Goal: Task Accomplishment & Management: Manage account settings

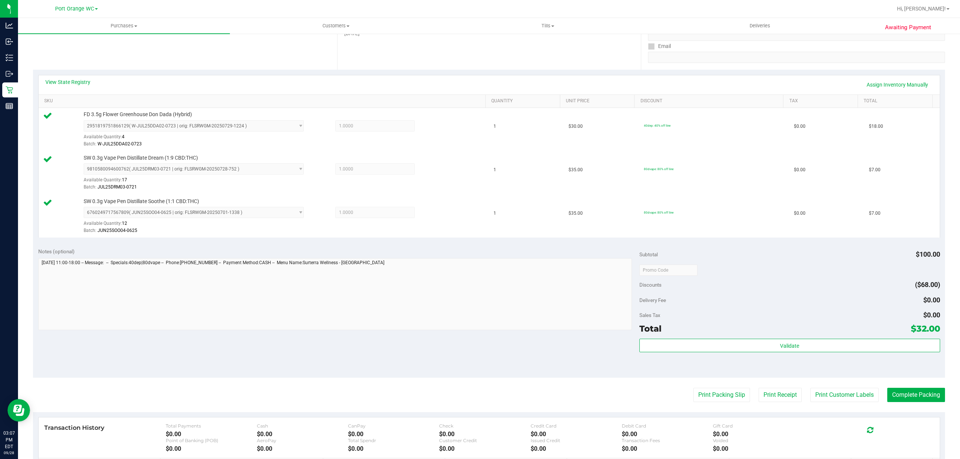
scroll to position [137, 0]
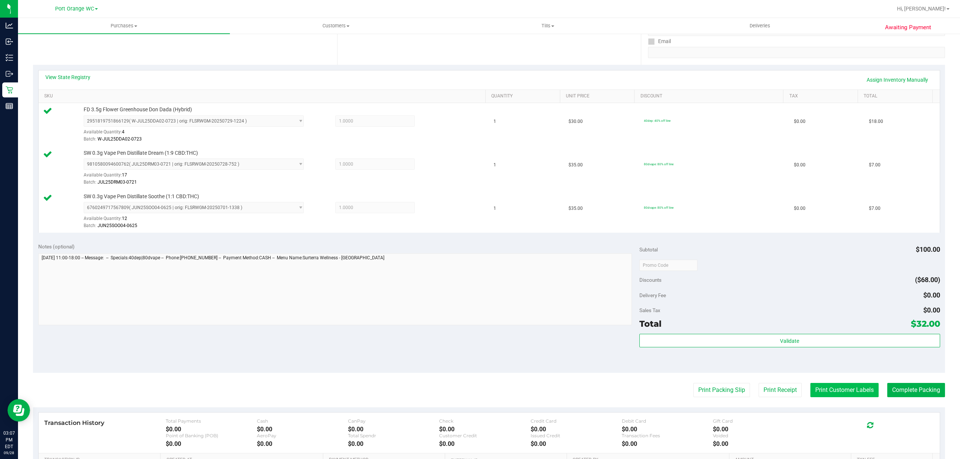
click at [841, 391] on button "Print Customer Labels" at bounding box center [844, 390] width 68 height 14
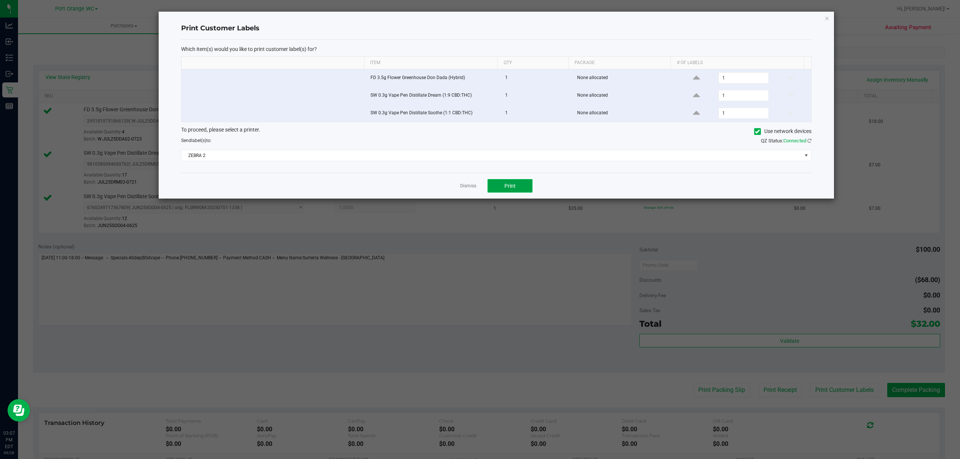
click at [507, 187] on span "Print" at bounding box center [509, 186] width 11 height 6
click at [466, 189] on link "Dismiss" at bounding box center [468, 186] width 16 height 6
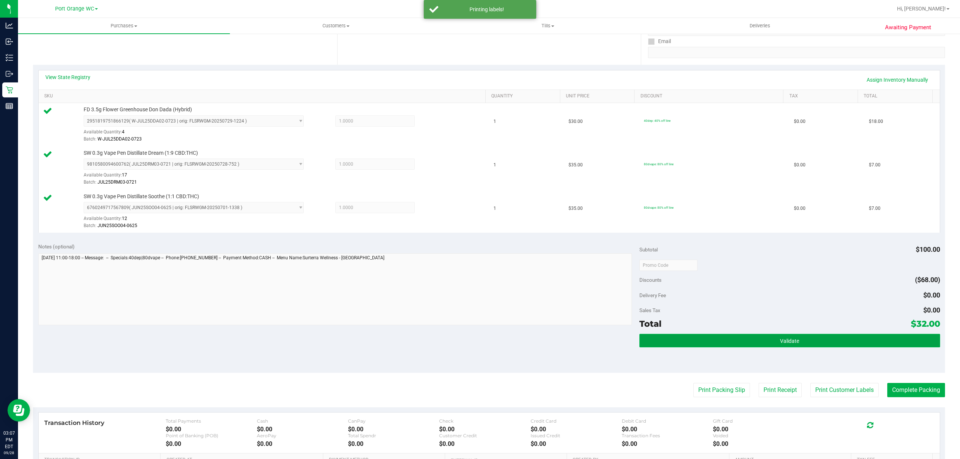
click at [749, 346] on button "Validate" at bounding box center [789, 340] width 301 height 13
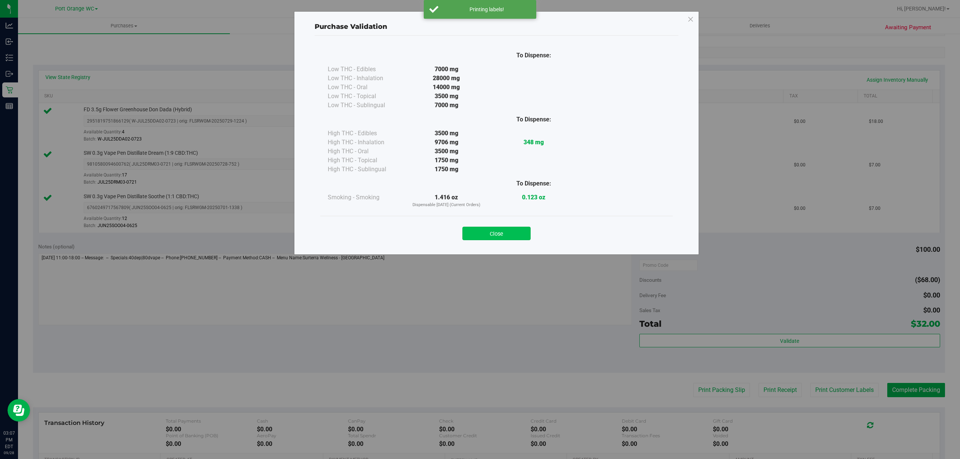
click at [517, 233] on button "Close" at bounding box center [496, 233] width 68 height 13
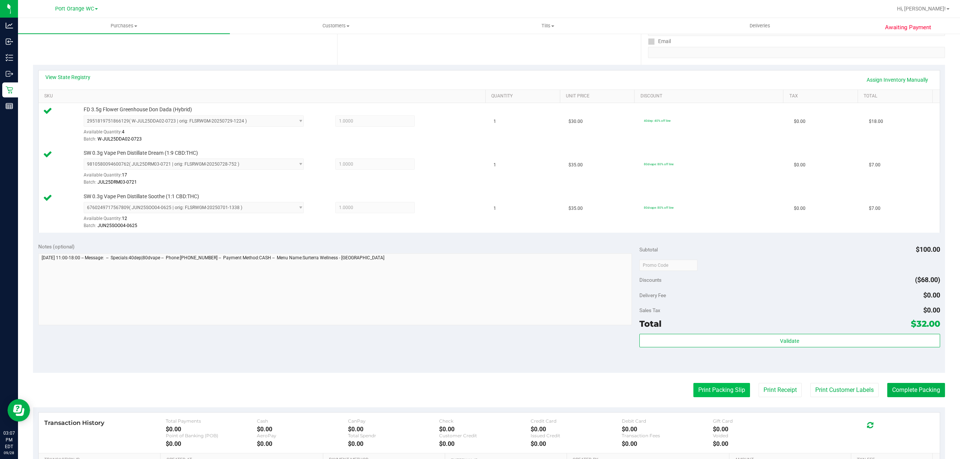
click at [710, 392] on button "Print Packing Slip" at bounding box center [721, 390] width 57 height 14
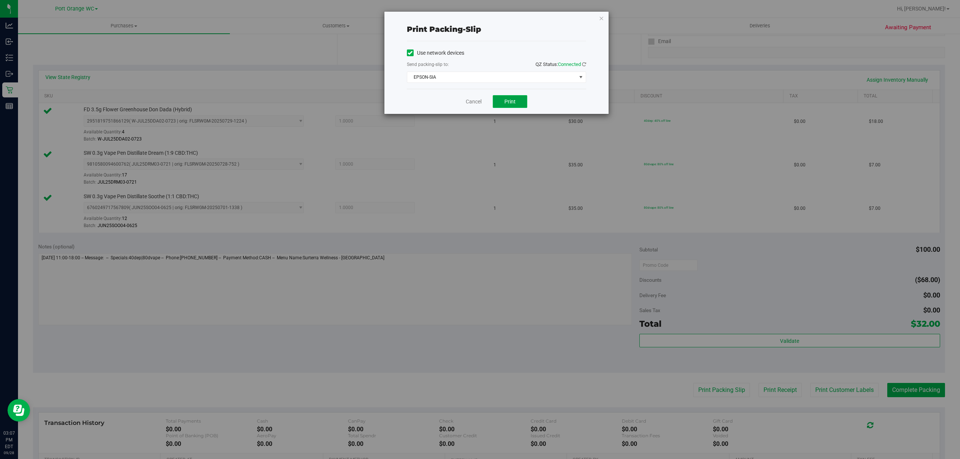
click at [522, 101] on button "Print" at bounding box center [510, 101] width 34 height 13
click at [469, 104] on link "Cancel" at bounding box center [474, 102] width 16 height 8
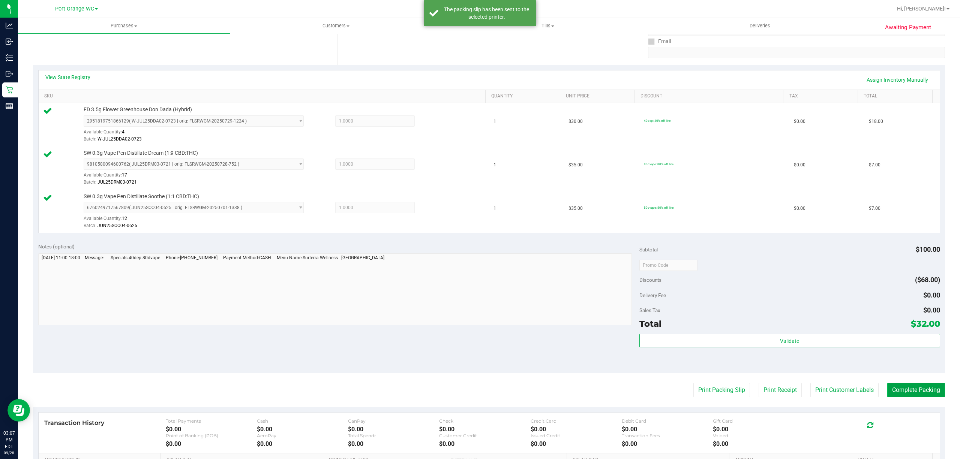
click at [898, 390] on button "Complete Packing" at bounding box center [916, 390] width 58 height 14
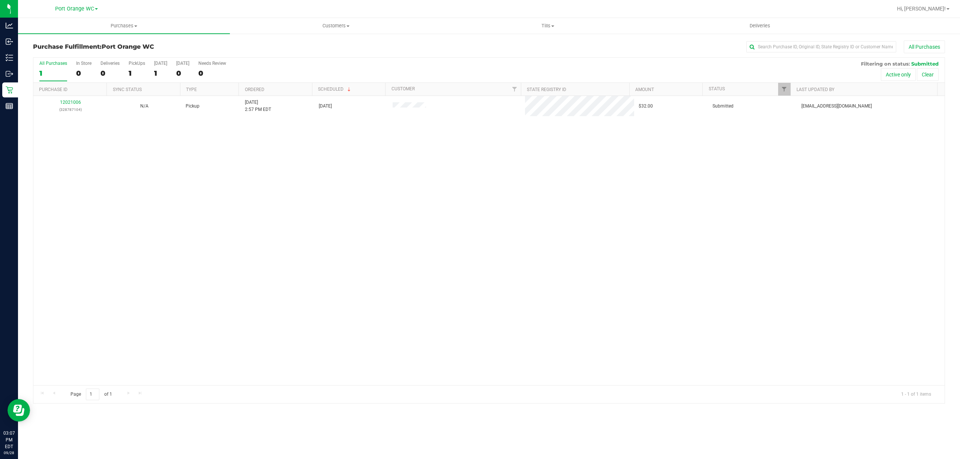
click at [860, 333] on div "12021006 (328787104) N/A Pickup [DATE] 2:57 PM EDT 9/28/2025 $32.00 Submitted […" at bounding box center [488, 240] width 911 height 289
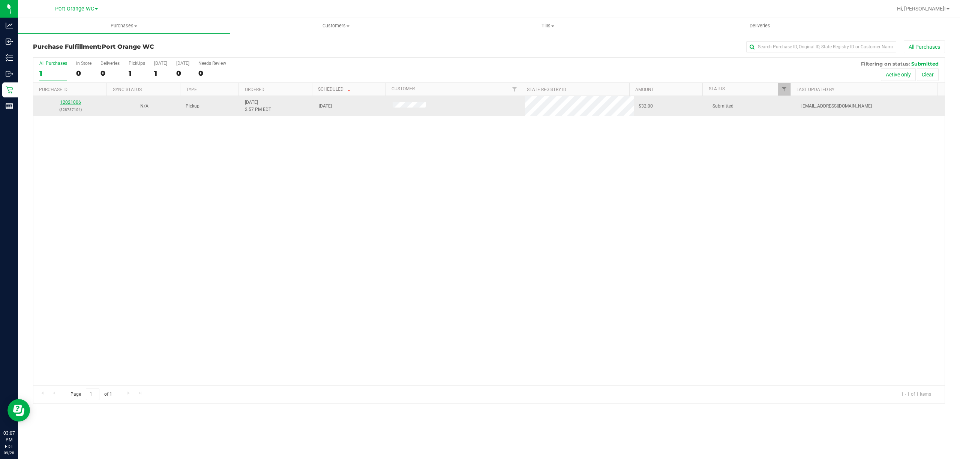
click at [76, 103] on link "12021006" at bounding box center [70, 102] width 21 height 5
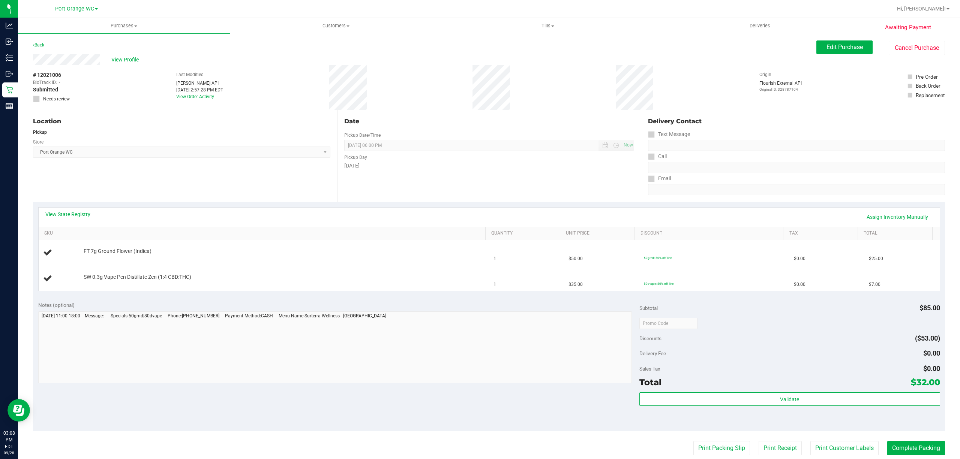
click at [497, 396] on div "Notes (optional) Subtotal $85.00 Discounts ($53.00) Delivery Fee $0.00 Sales Ta…" at bounding box center [489, 363] width 912 height 135
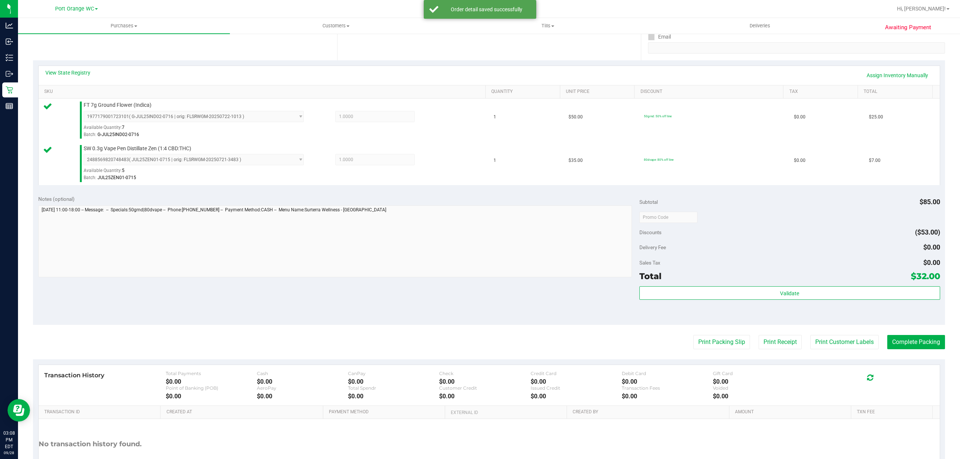
scroll to position [156, 0]
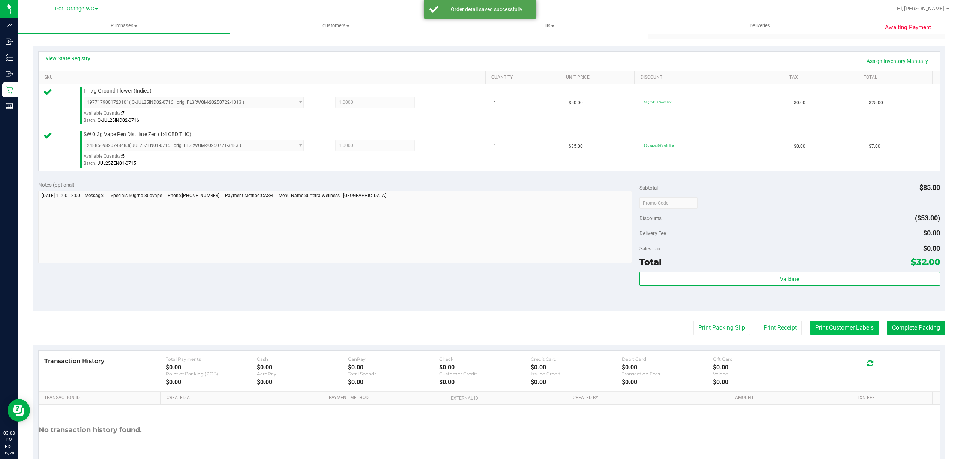
click at [847, 326] on button "Print Customer Labels" at bounding box center [844, 328] width 68 height 14
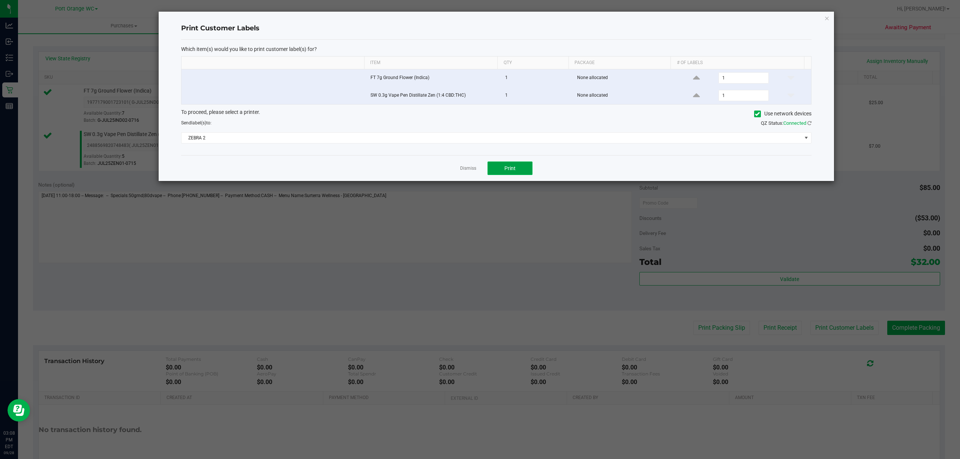
click at [521, 169] on button "Print" at bounding box center [509, 168] width 45 height 13
click at [469, 172] on link "Dismiss" at bounding box center [468, 168] width 16 height 6
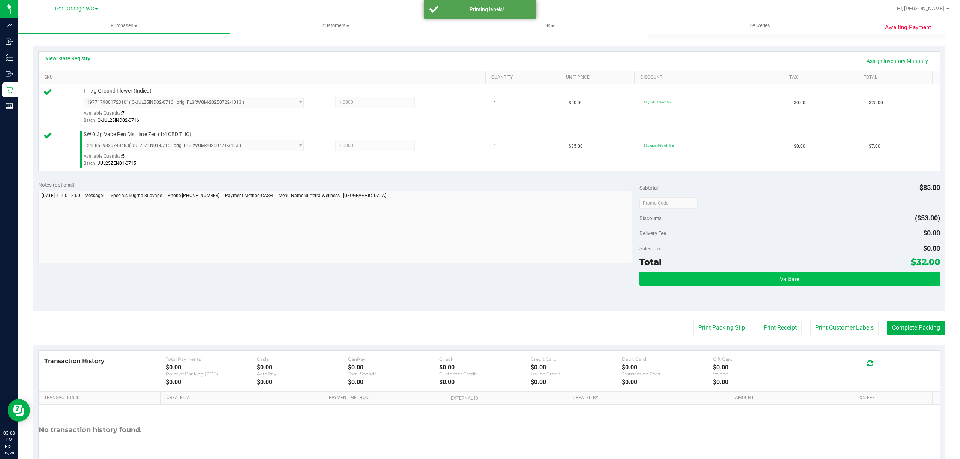
click at [756, 276] on button "Validate" at bounding box center [789, 278] width 301 height 13
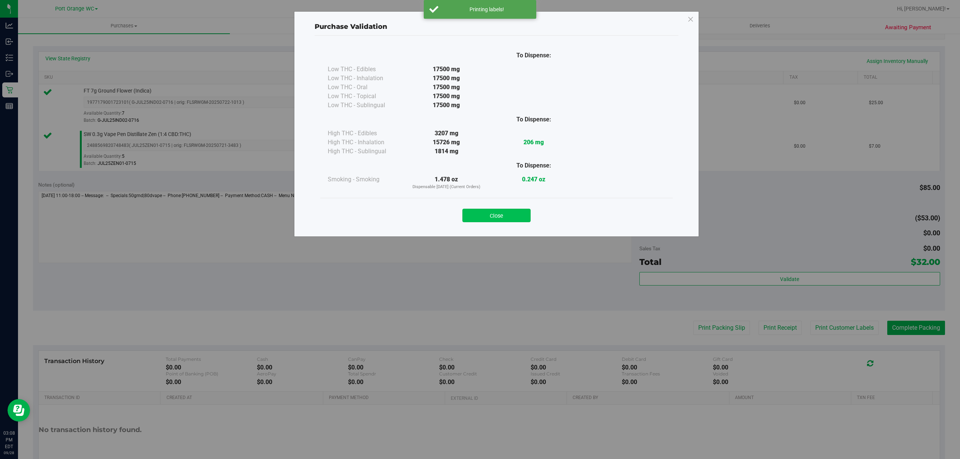
click at [524, 212] on button "Close" at bounding box center [496, 215] width 68 height 13
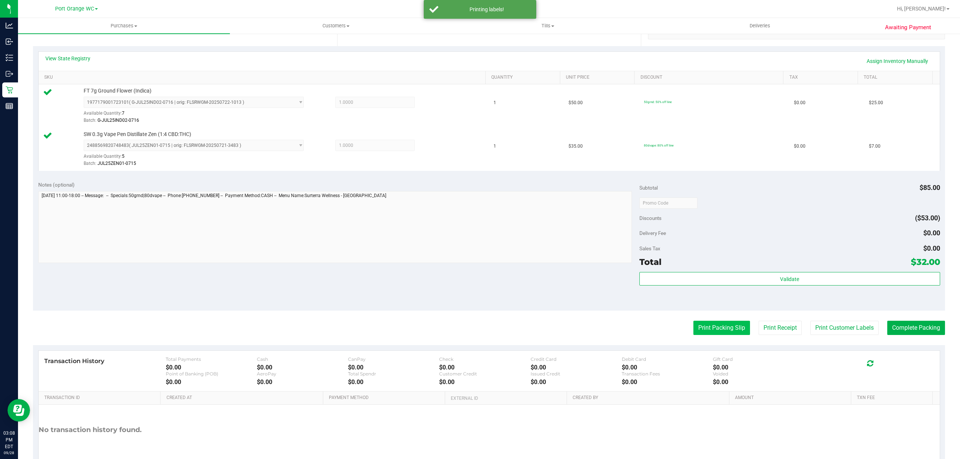
click at [693, 324] on button "Print Packing Slip" at bounding box center [721, 328] width 57 height 14
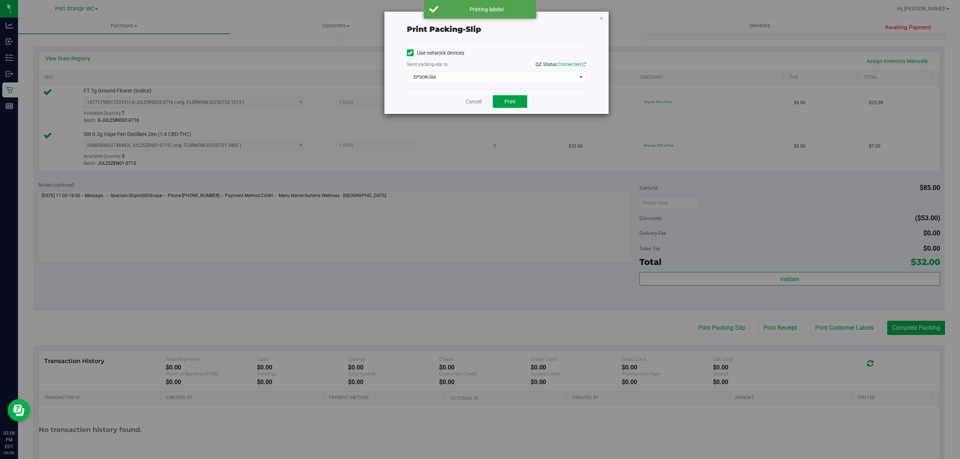
click at [510, 102] on span "Print" at bounding box center [509, 102] width 11 height 6
click at [471, 105] on link "Cancel" at bounding box center [474, 102] width 16 height 8
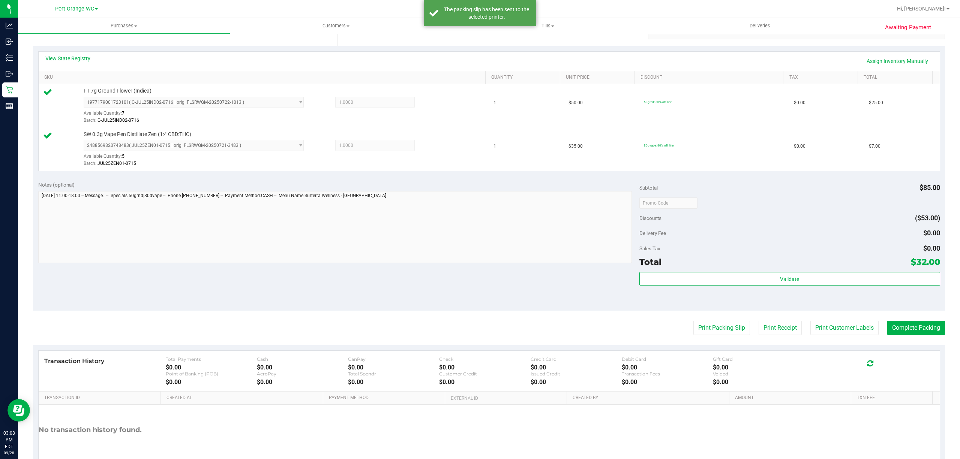
click at [907, 354] on div "Transaction History Total Payments $0.00 Cash $0.00 CanPay $0.00 Check $0.00 Cr…" at bounding box center [489, 371] width 901 height 41
click at [910, 327] on button "Complete Packing" at bounding box center [916, 328] width 58 height 14
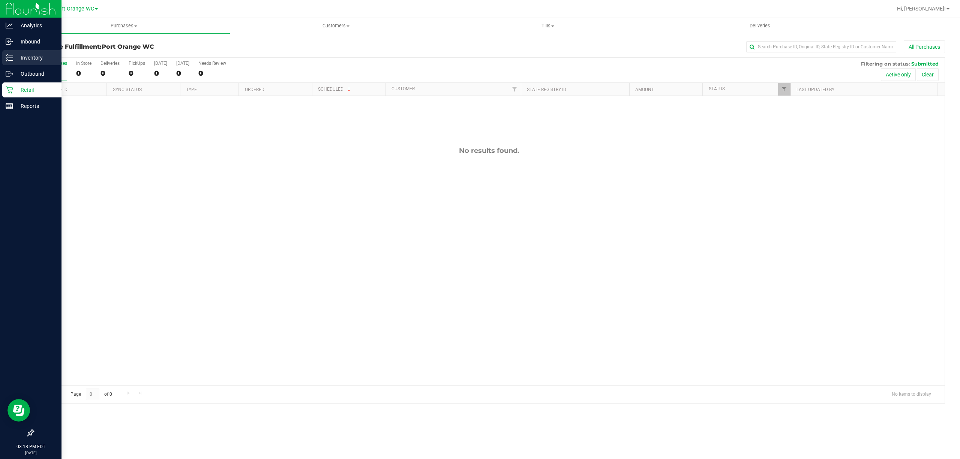
click at [34, 54] on p "Inventory" at bounding box center [35, 57] width 45 height 9
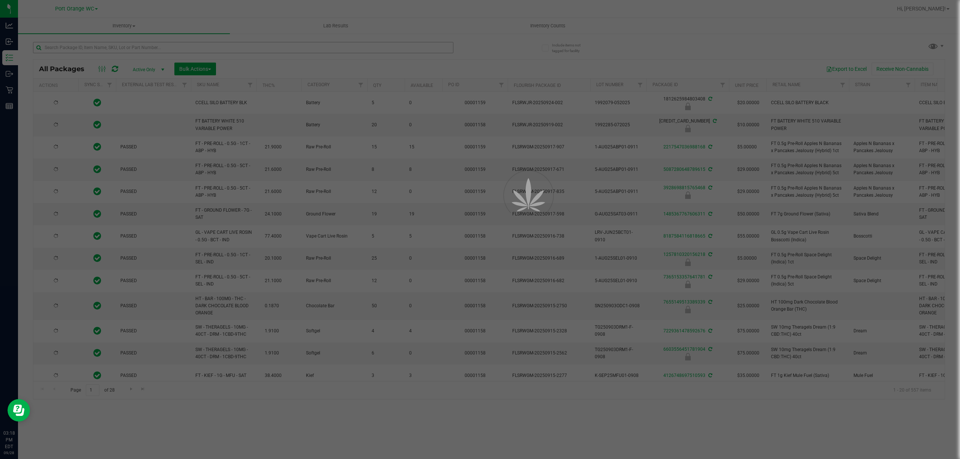
click at [97, 48] on div at bounding box center [480, 229] width 960 height 459
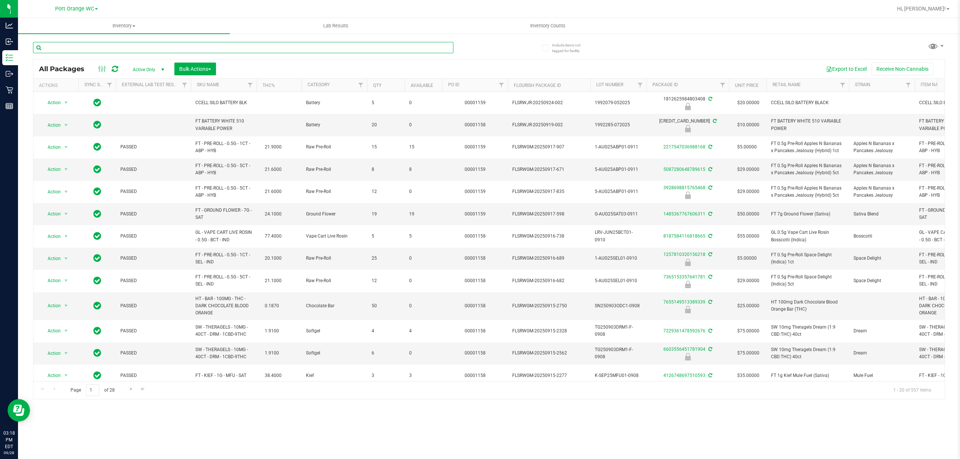
click at [97, 48] on input "text" at bounding box center [243, 47] width 420 height 11
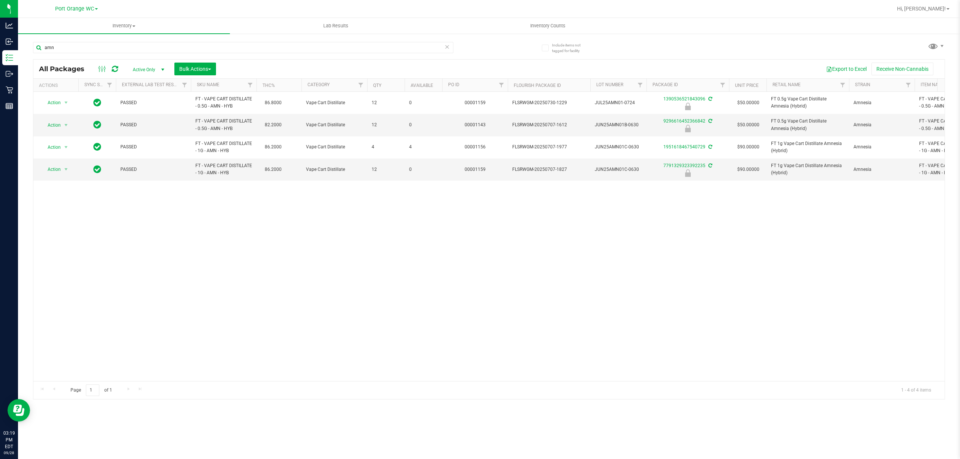
drag, startPoint x: 590, startPoint y: 253, endPoint x: 585, endPoint y: 252, distance: 4.7
click at [588, 252] on div "Action Action Edit attributes Global inventory Locate package Package audit log…" at bounding box center [488, 236] width 911 height 289
drag, startPoint x: 83, startPoint y: 34, endPoint x: 73, endPoint y: 48, distance: 17.7
click at [82, 36] on inventory "Inventory All packages All inventory Waste log Create inventory Lab Results Inv…" at bounding box center [489, 140] width 942 height 244
click at [73, 47] on input "amn" at bounding box center [243, 47] width 420 height 11
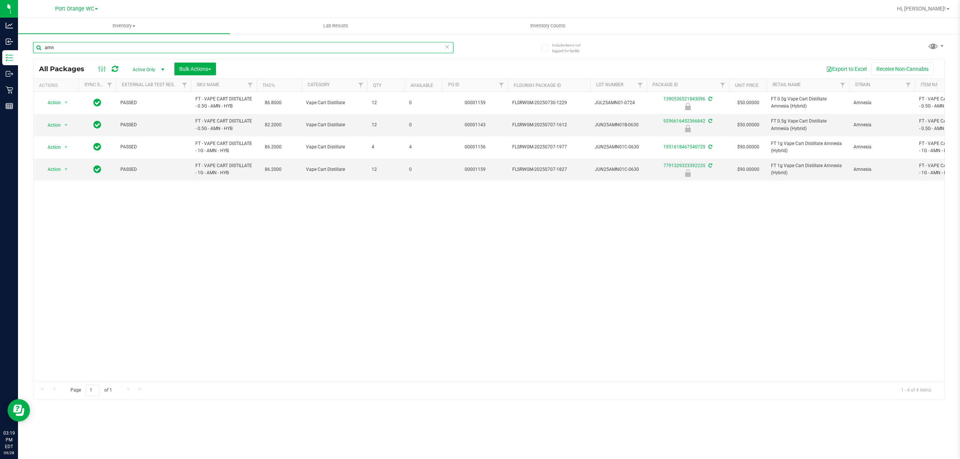
click at [73, 47] on input "amn" at bounding box center [243, 47] width 420 height 11
type input "1390536521843096"
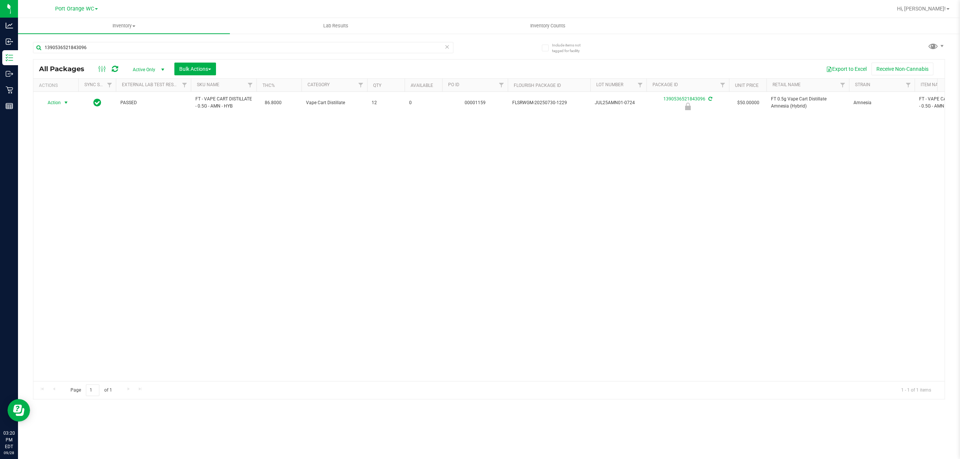
drag, startPoint x: 58, startPoint y: 102, endPoint x: 60, endPoint y: 127, distance: 25.6
click at [58, 102] on span "Action" at bounding box center [51, 102] width 20 height 10
click at [70, 193] on li "Unlock package" at bounding box center [65, 192] width 48 height 11
click at [119, 46] on input "1390536521843096" at bounding box center [243, 47] width 420 height 11
type input "1"
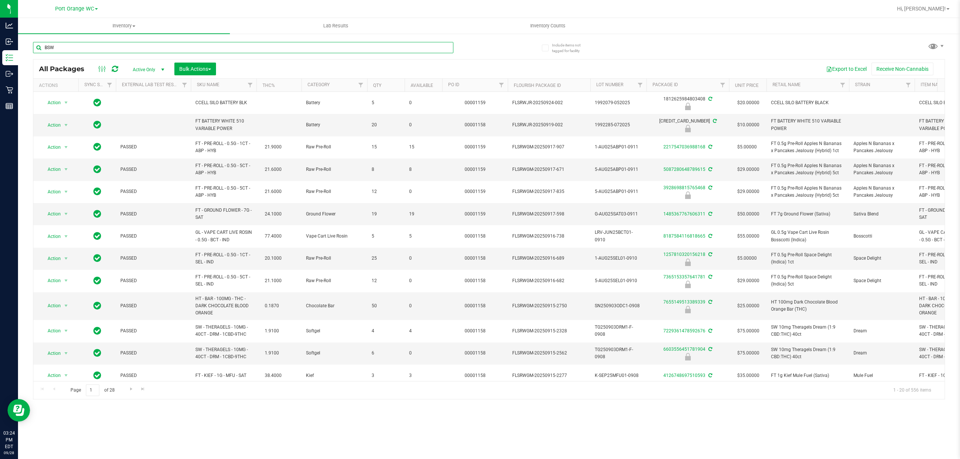
type input "BSW"
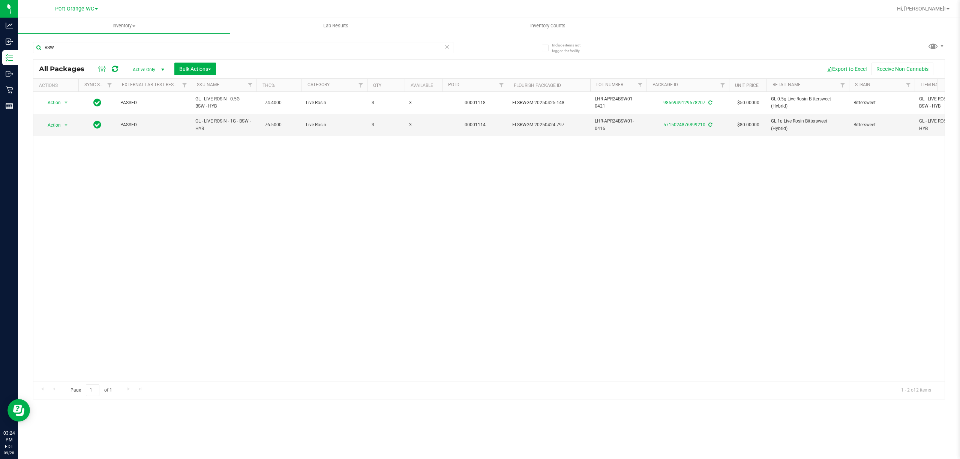
click at [141, 216] on div "Action Action Adjust qty Create package Edit attributes Global inventory Locate…" at bounding box center [488, 236] width 911 height 289
click at [91, 46] on input "BSW" at bounding box center [243, 47] width 420 height 11
type input "PIA"
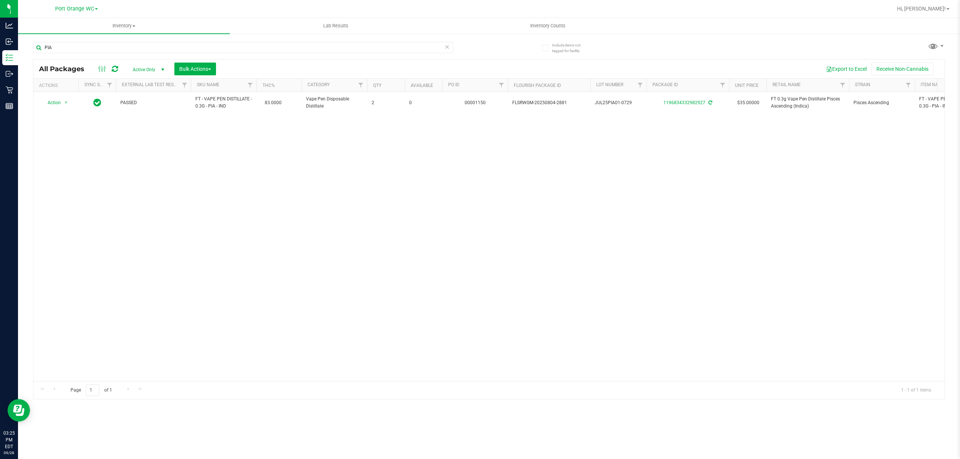
click at [129, 272] on div "Action Action Adjust qty Create package Edit attributes Global inventory Locate…" at bounding box center [488, 236] width 911 height 289
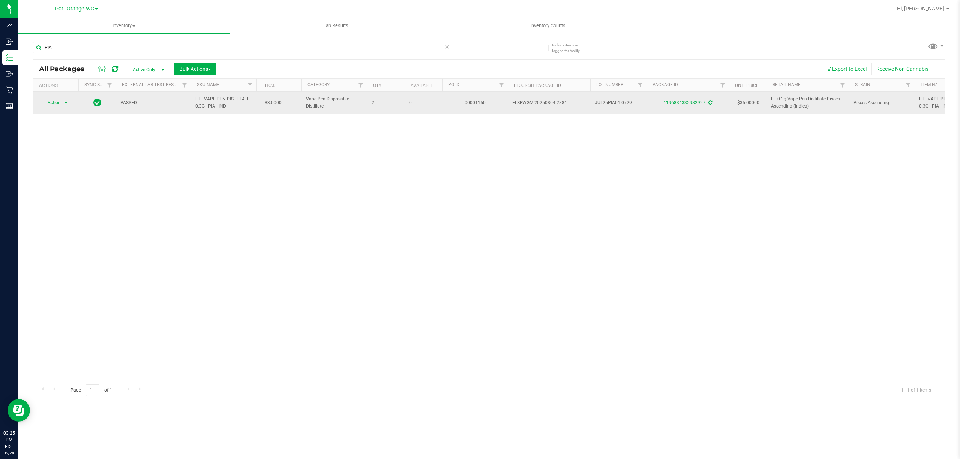
click at [64, 103] on span "select" at bounding box center [66, 103] width 6 height 6
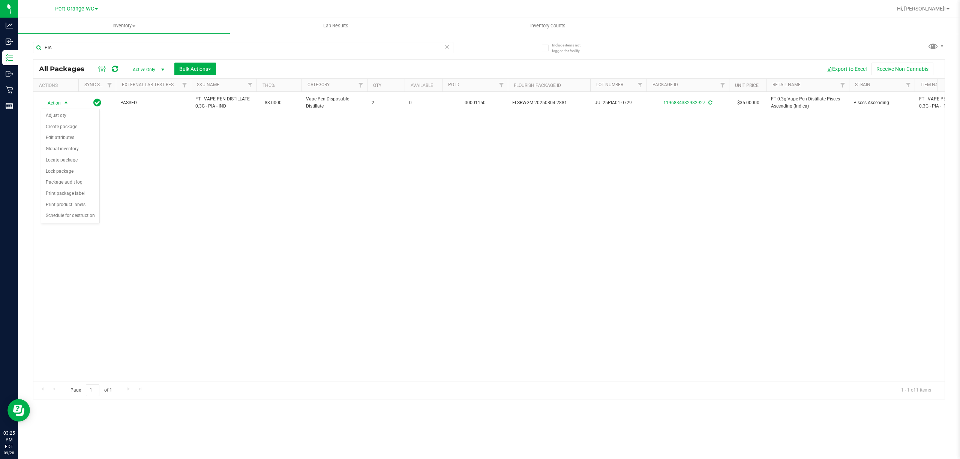
click at [106, 292] on div "Action Action Adjust qty Create package Edit attributes Global inventory Locate…" at bounding box center [488, 236] width 911 height 289
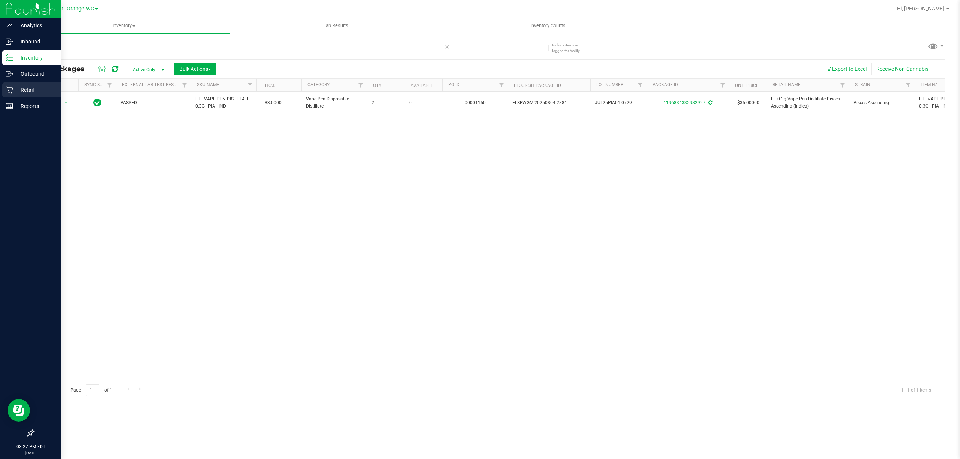
click at [8, 90] on icon at bounding box center [9, 90] width 7 height 7
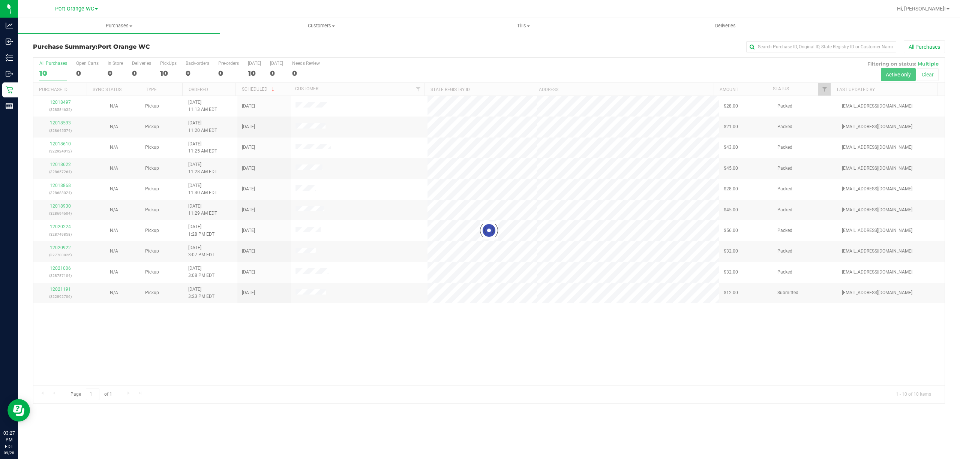
click at [184, 363] on div "Loading... 12018497 (328584635) N/A Pickup [DATE] 11:13 AM EDT 9/28/2025 $28.00…" at bounding box center [488, 240] width 911 height 289
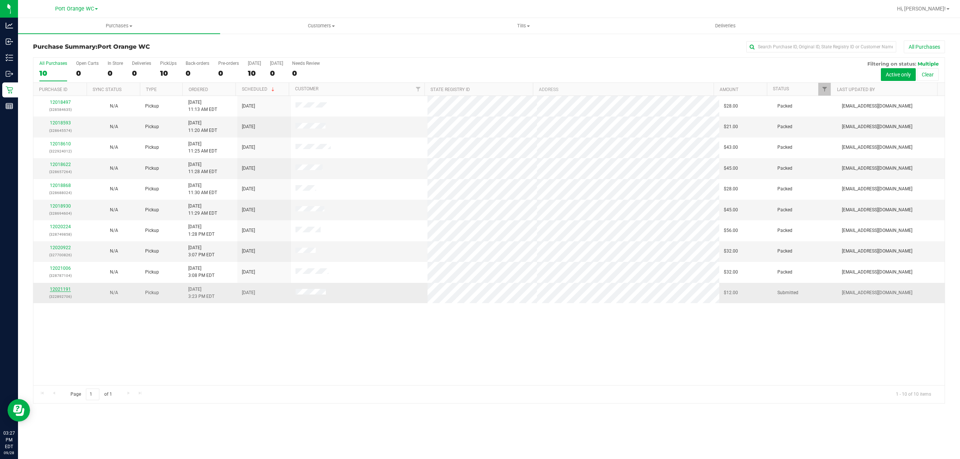
click at [58, 292] on link "12021191" at bounding box center [60, 289] width 21 height 5
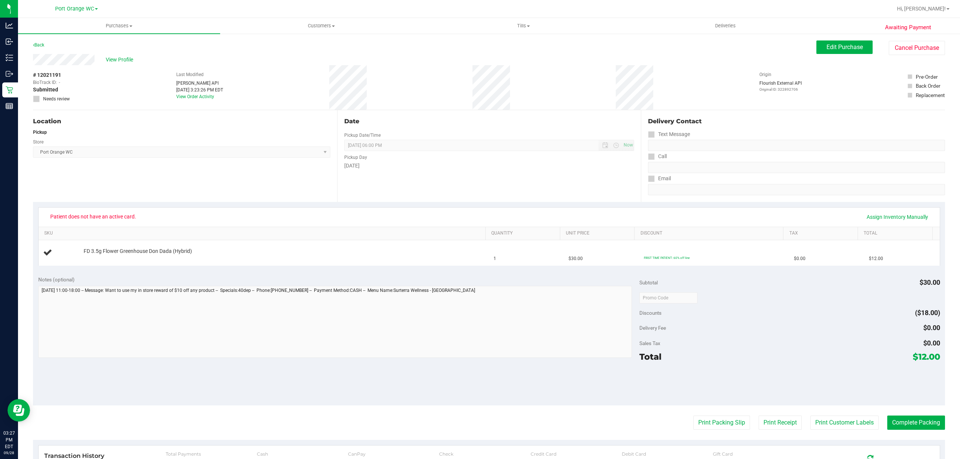
scroll to position [1, 0]
click at [839, 46] on span "Edit Purchase" at bounding box center [844, 46] width 36 height 7
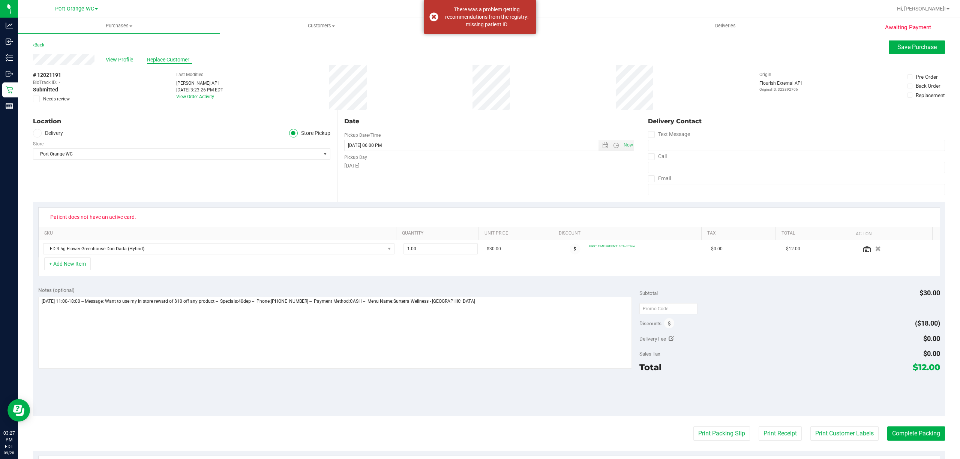
click at [174, 57] on span "Replace Customer" at bounding box center [169, 60] width 45 height 8
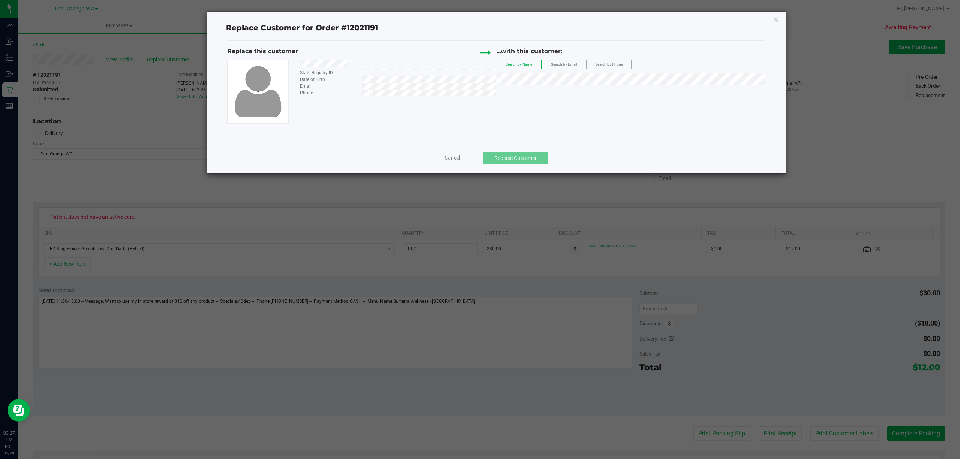
click at [569, 61] on label "Search by Email" at bounding box center [564, 64] width 44 height 9
click at [595, 99] on div "Replace this customer State Registry ID Date of Birth Email Phone ...with this …" at bounding box center [496, 85] width 538 height 76
click at [596, 93] on span "([EMAIL_ADDRESS][DOMAIN_NAME])" at bounding box center [587, 93] width 87 height 6
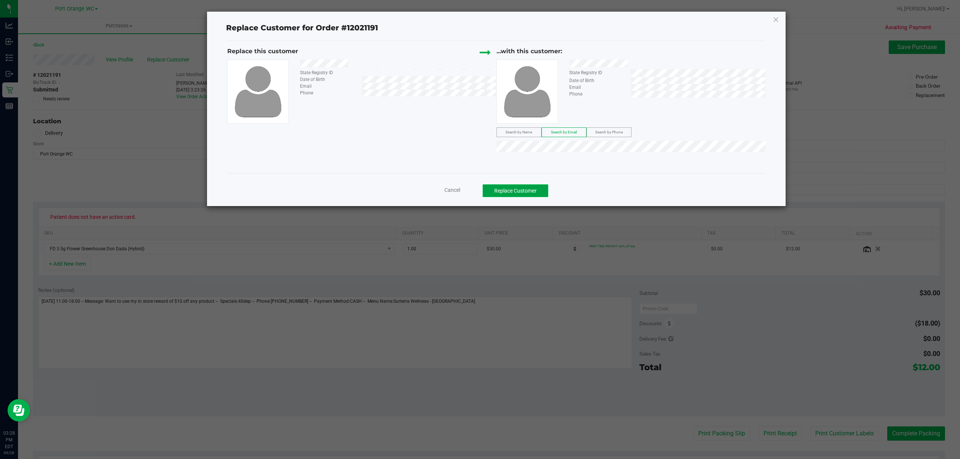
click at [526, 193] on button "Replace Customer" at bounding box center [516, 190] width 66 height 13
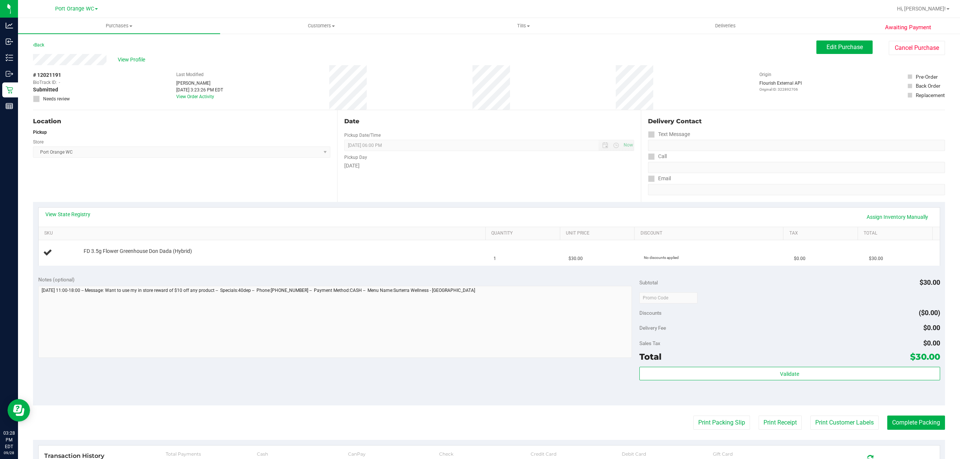
click at [566, 157] on div "Pickup Day" at bounding box center [489, 156] width 290 height 11
click at [820, 53] on button "Edit Purchase" at bounding box center [844, 46] width 56 height 13
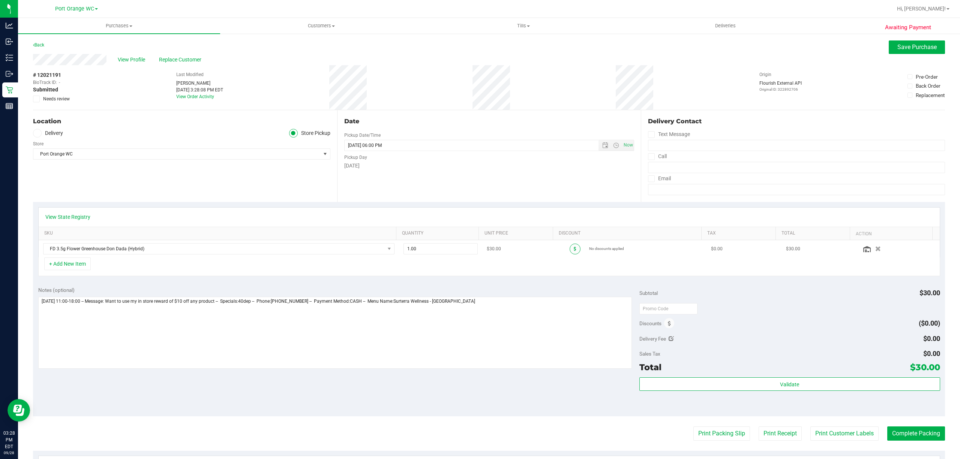
click at [570, 252] on span at bounding box center [575, 249] width 11 height 11
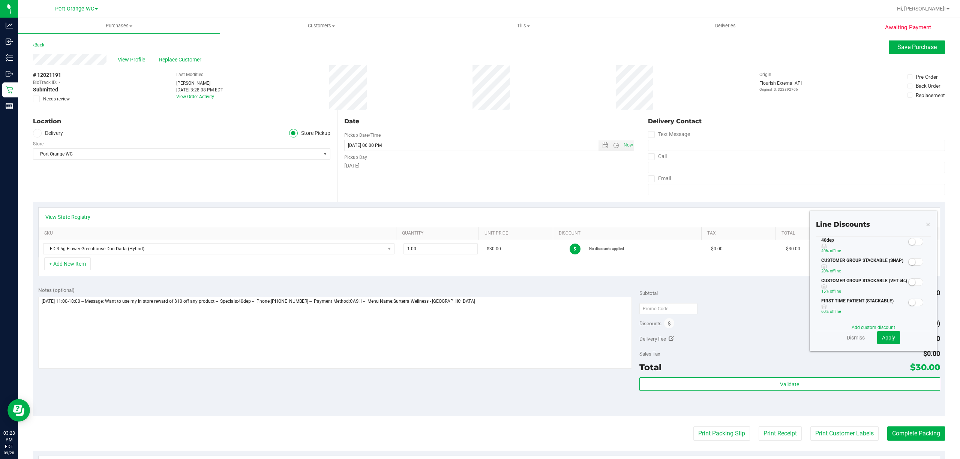
click at [908, 246] on span at bounding box center [915, 241] width 15 height 7
click at [886, 336] on span "Apply" at bounding box center [888, 338] width 13 height 6
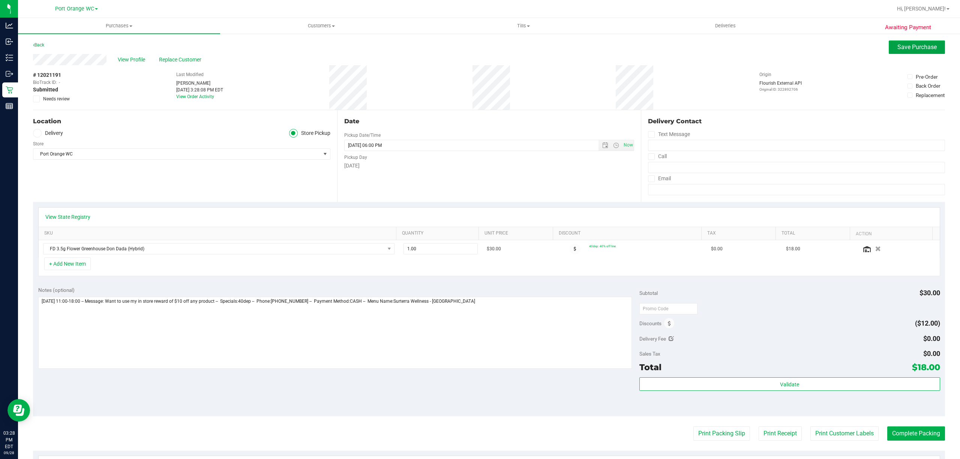
click at [903, 44] on span "Save Purchase" at bounding box center [916, 46] width 39 height 7
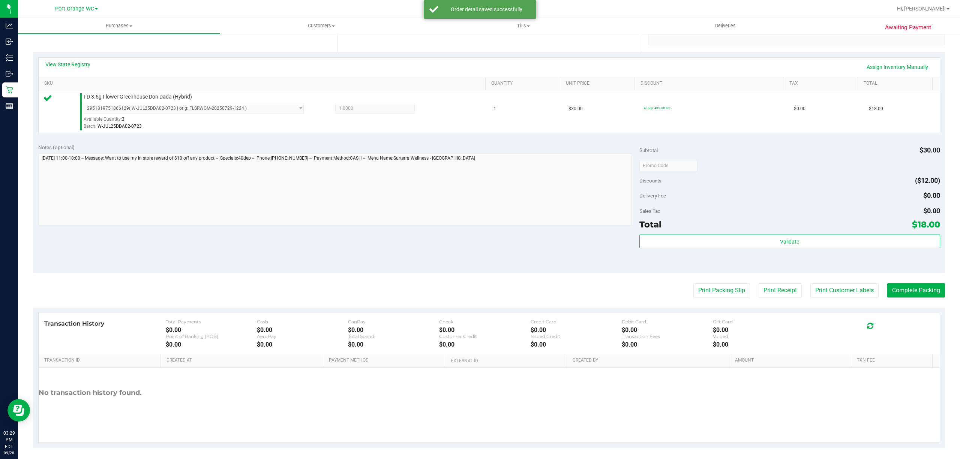
scroll to position [155, 0]
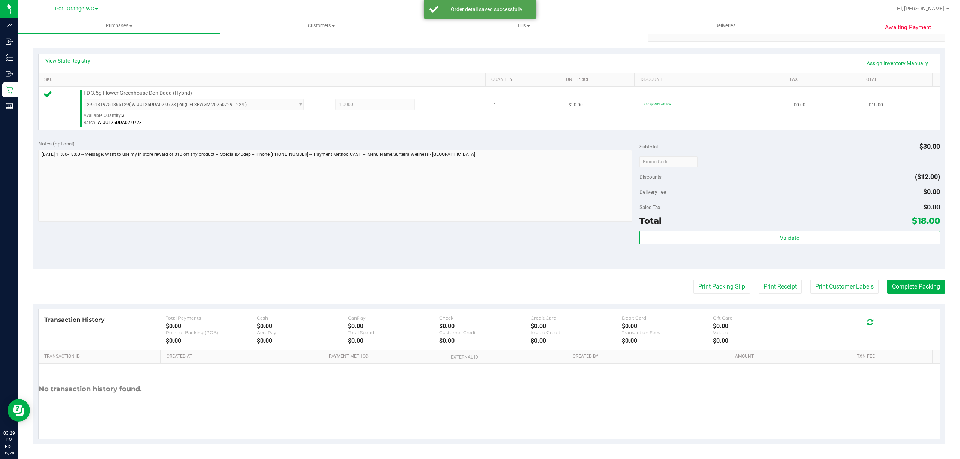
click at [920, 127] on td "$18.00" at bounding box center [901, 108] width 75 height 43
click at [838, 282] on button "Print Customer Labels" at bounding box center [844, 287] width 68 height 14
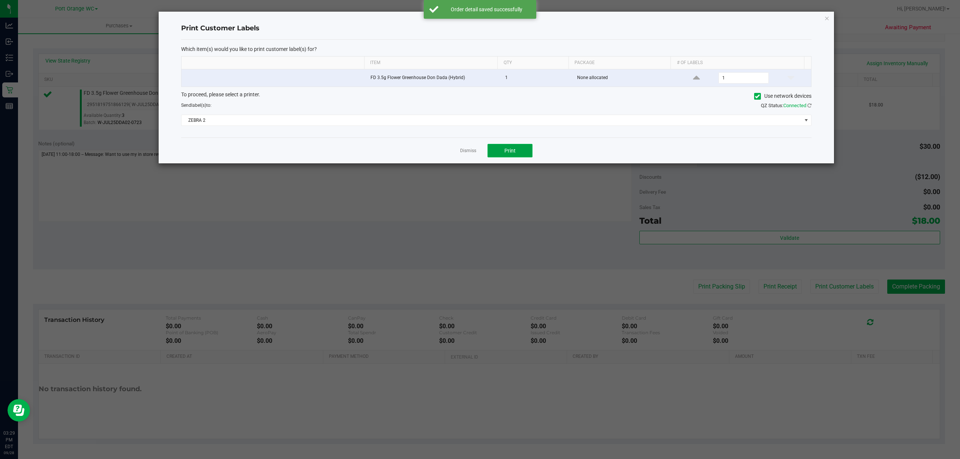
click at [524, 147] on button "Print" at bounding box center [509, 150] width 45 height 13
click at [467, 152] on link "Dismiss" at bounding box center [468, 151] width 16 height 6
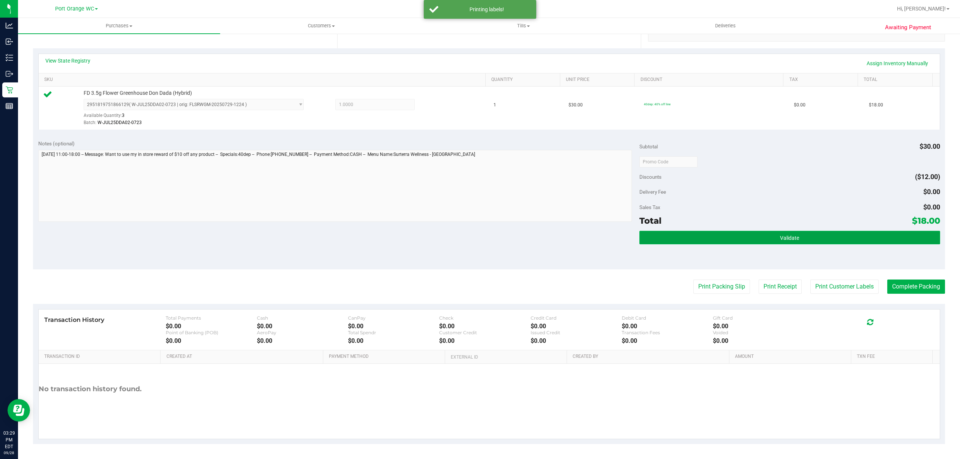
click at [782, 231] on button "Validate" at bounding box center [789, 237] width 301 height 13
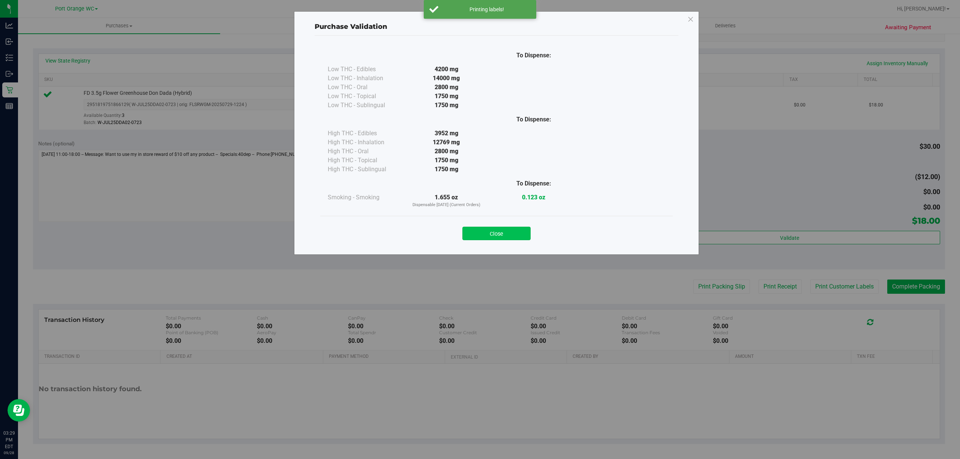
click at [519, 233] on button "Close" at bounding box center [496, 233] width 68 height 13
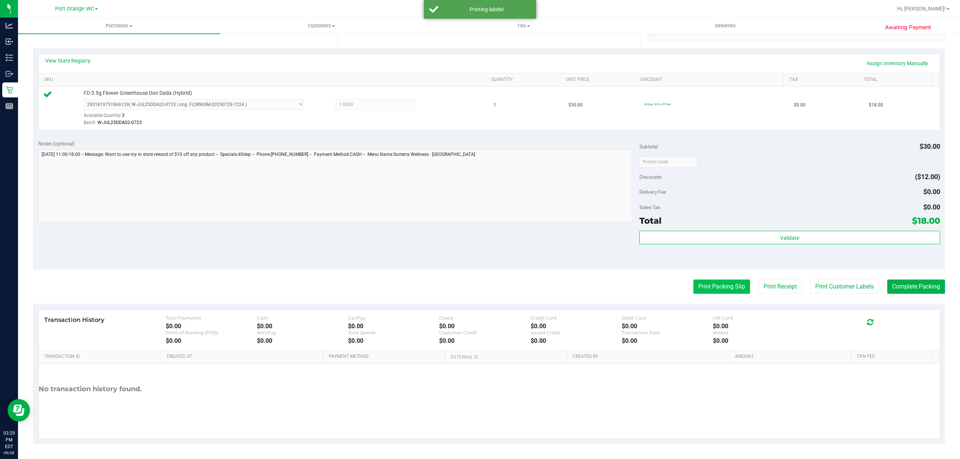
click at [727, 280] on button "Print Packing Slip" at bounding box center [721, 287] width 57 height 14
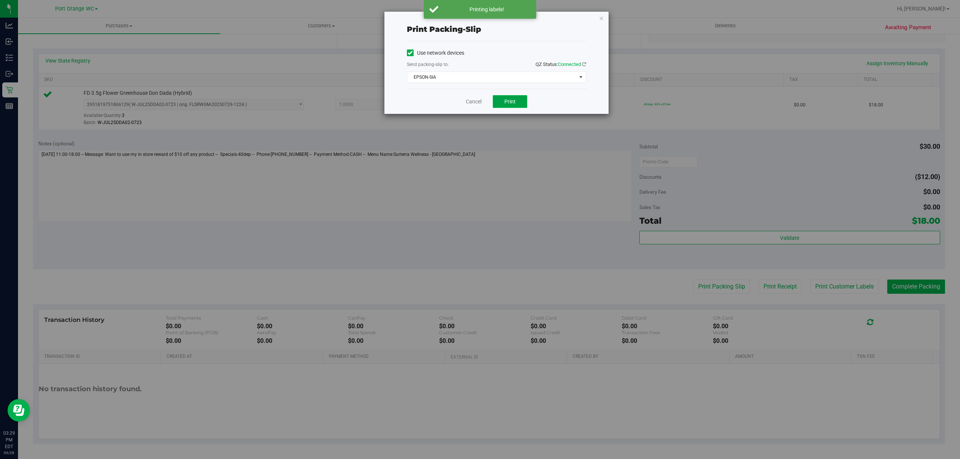
click at [509, 99] on span "Print" at bounding box center [509, 102] width 11 height 6
click at [469, 105] on link "Cancel" at bounding box center [474, 102] width 16 height 8
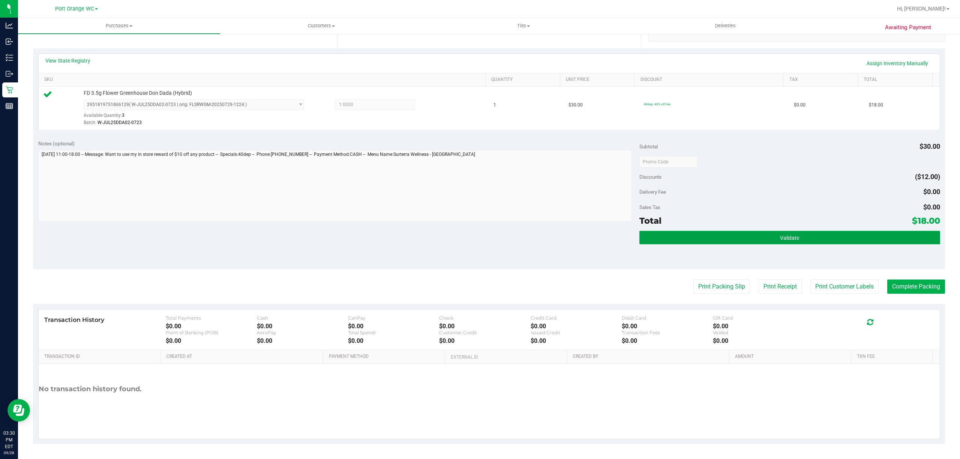
click at [832, 235] on button "Validate" at bounding box center [789, 237] width 301 height 13
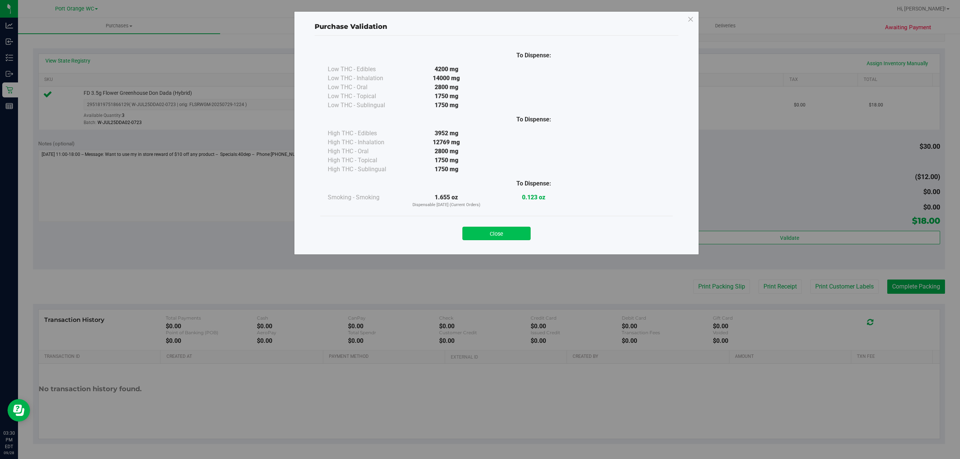
click at [509, 236] on button "Close" at bounding box center [496, 233] width 68 height 13
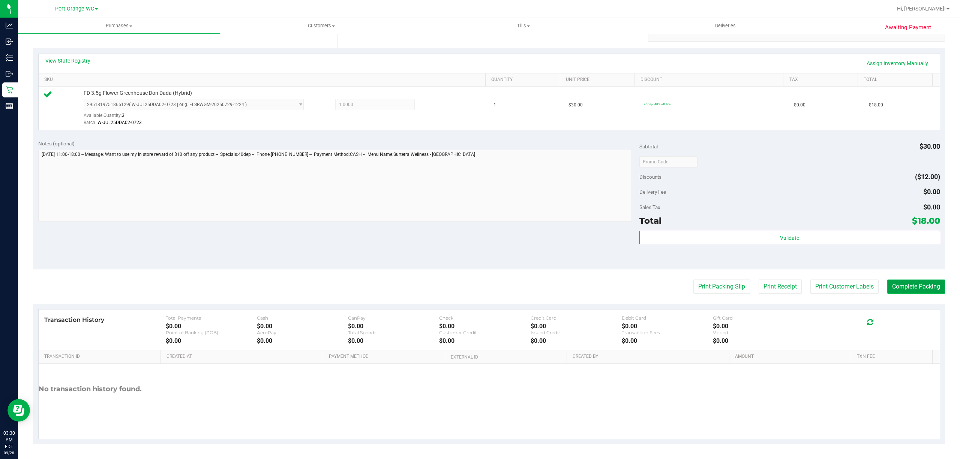
click at [921, 290] on button "Complete Packing" at bounding box center [916, 287] width 58 height 14
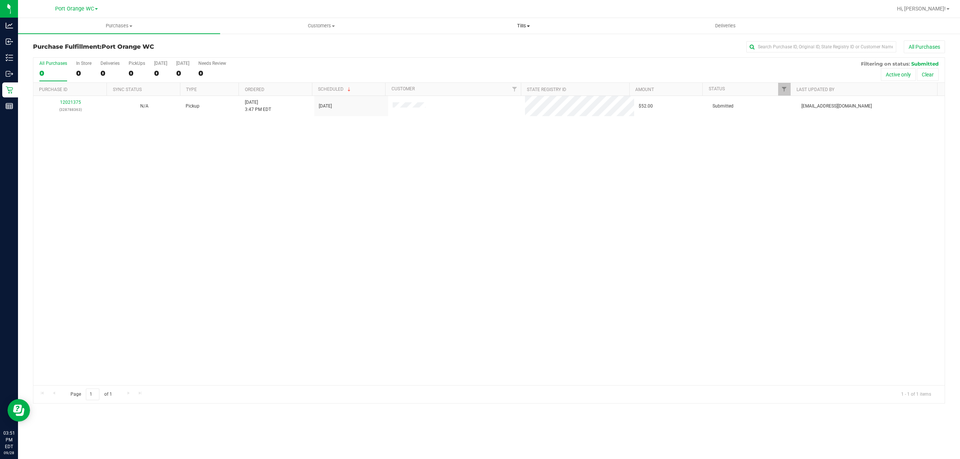
click at [522, 25] on span "Tills" at bounding box center [523, 25] width 201 height 7
click at [473, 42] on li "Manage tills" at bounding box center [523, 45] width 202 height 9
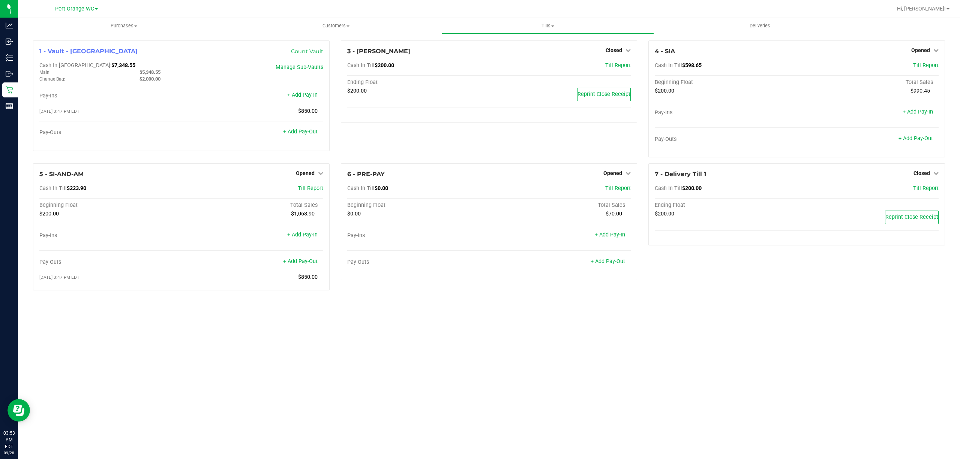
click at [692, 317] on div "Purchases Summary of purchases Fulfillment All purchases Customers All customer…" at bounding box center [489, 238] width 942 height 441
click at [904, 137] on link "+ Add Pay-Out" at bounding box center [915, 138] width 34 height 6
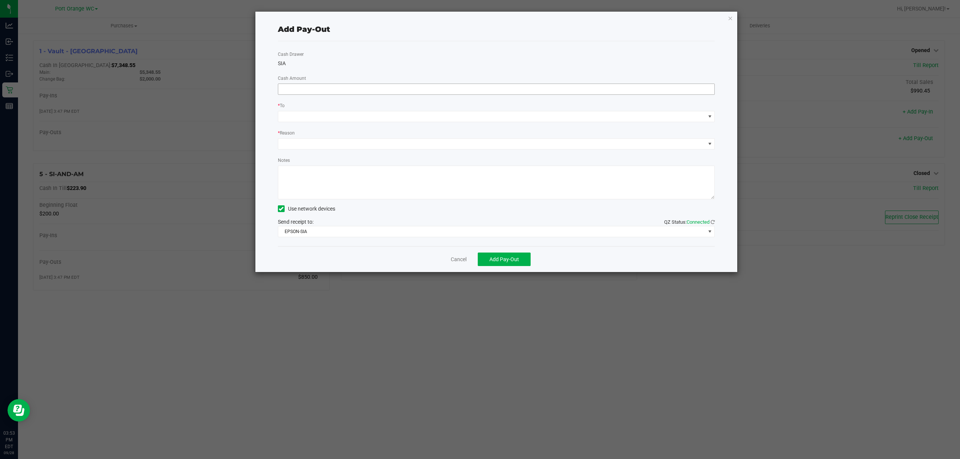
click at [374, 88] on input at bounding box center [496, 89] width 436 height 10
type input "$360.00"
click at [361, 119] on span at bounding box center [491, 116] width 427 height 10
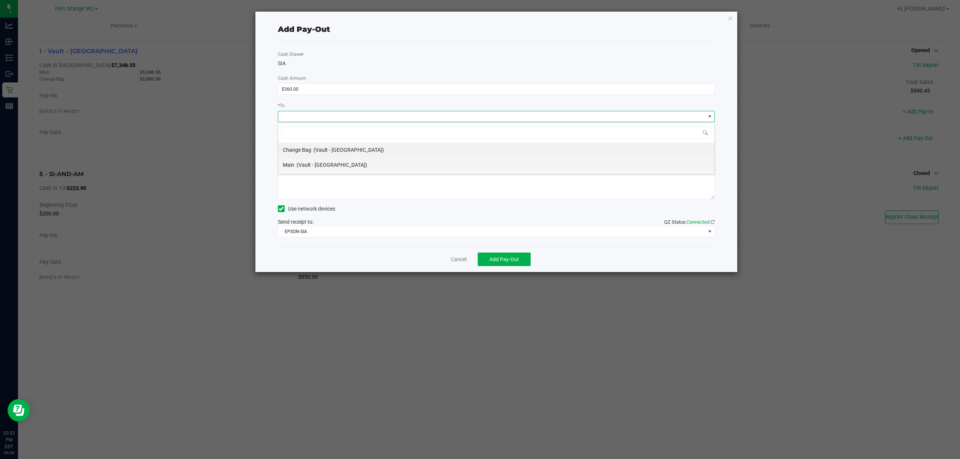
click at [302, 167] on span "(Vault - [GEOGRAPHIC_DATA])" at bounding box center [332, 165] width 70 height 6
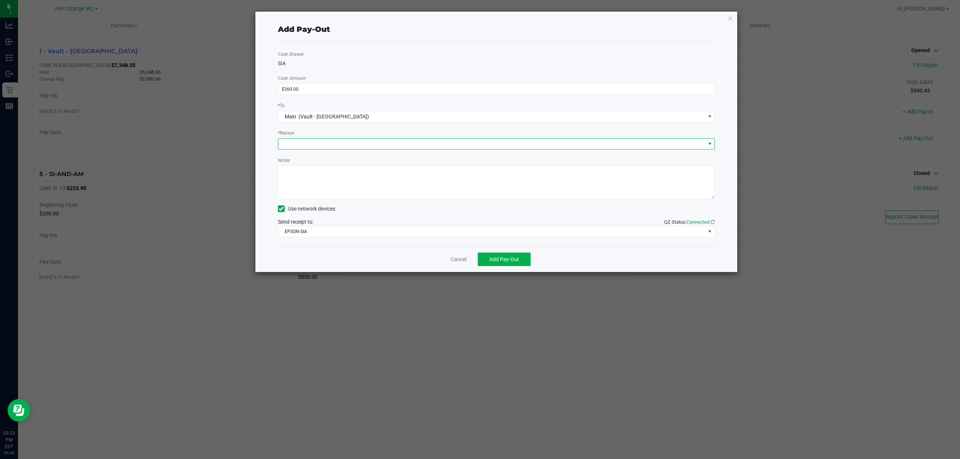
click at [319, 146] on span at bounding box center [491, 144] width 427 height 10
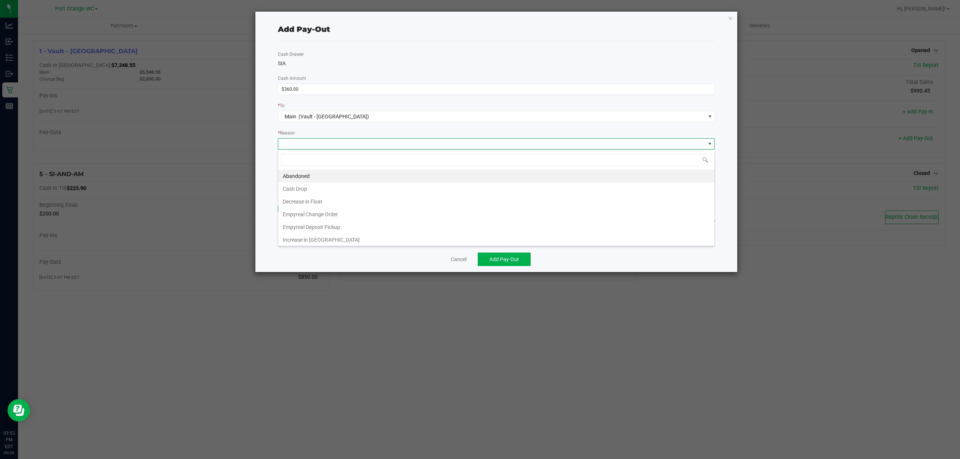
click at [291, 191] on li "Cash Drop" at bounding box center [496, 189] width 436 height 13
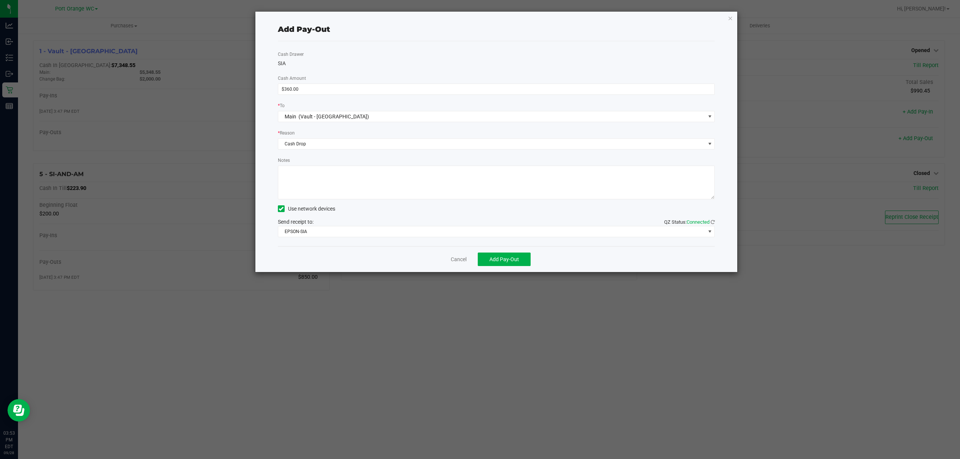
click at [334, 177] on textarea "Notes" at bounding box center [496, 183] width 437 height 34
type textarea "j"
type textarea "JJB"
click at [501, 263] on button "Add Pay-Out" at bounding box center [504, 259] width 53 height 13
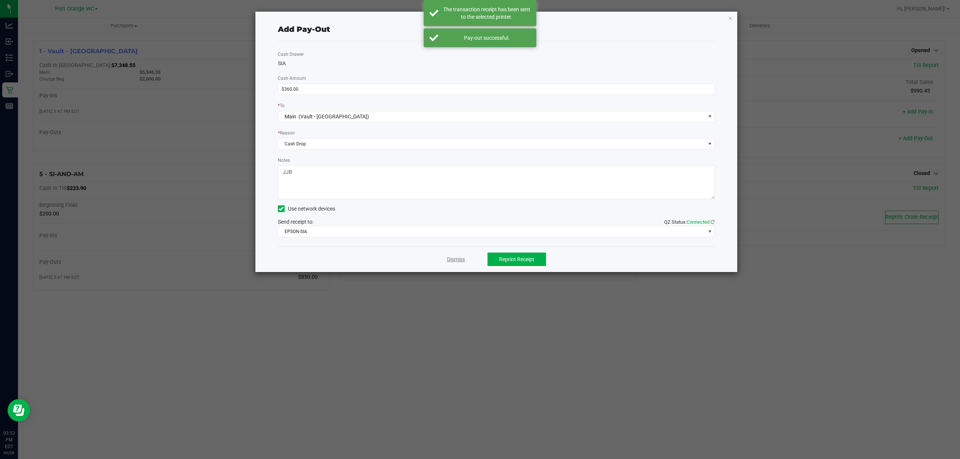
click at [457, 260] on link "Dismiss" at bounding box center [456, 260] width 18 height 8
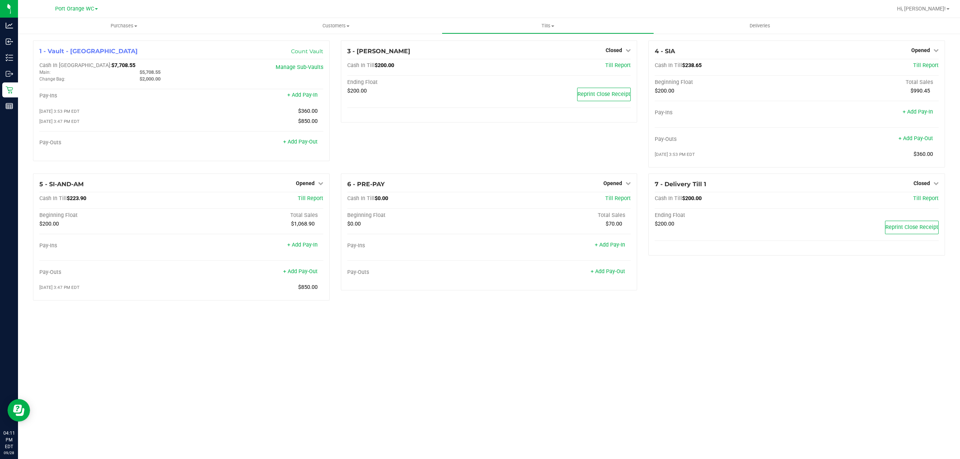
click at [10, 89] on icon at bounding box center [9, 89] width 7 height 7
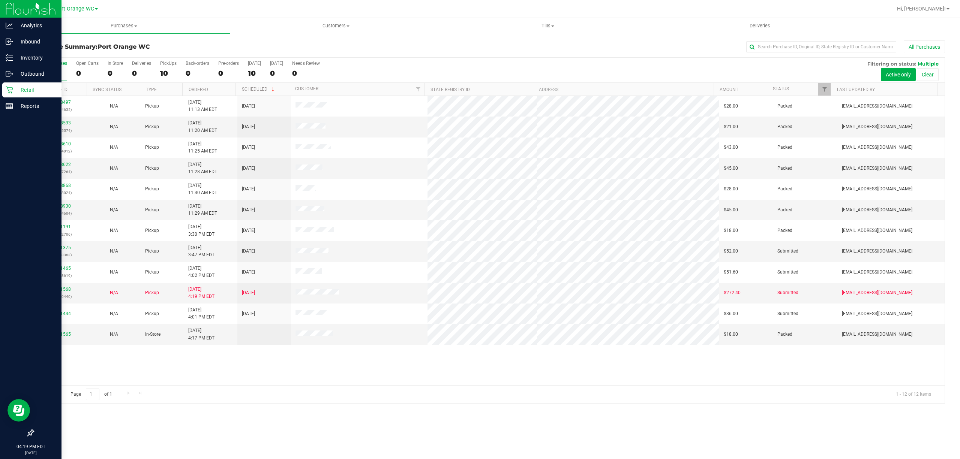
click at [660, 366] on div "12018497 (328584635) N/A Pickup [DATE] 11:13 AM EDT 9/28/2025 $28.00 Packed [EM…" at bounding box center [488, 240] width 911 height 289
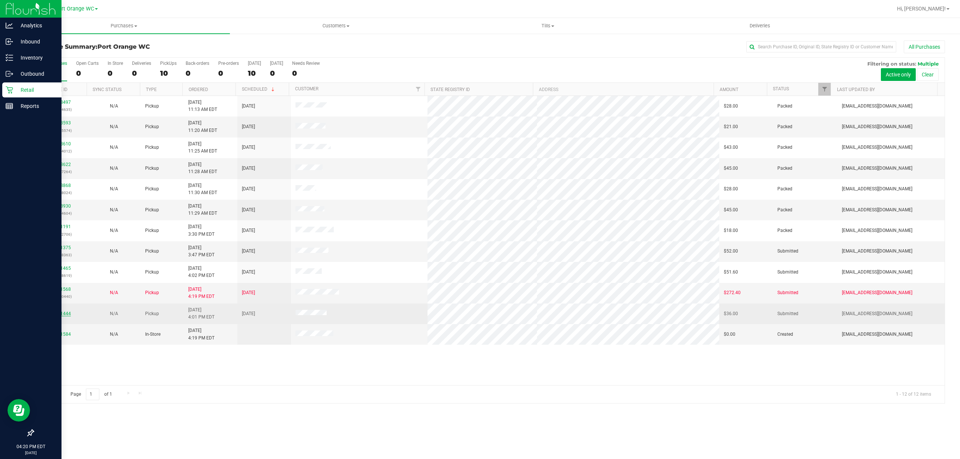
click at [68, 313] on link "12021444" at bounding box center [60, 313] width 21 height 5
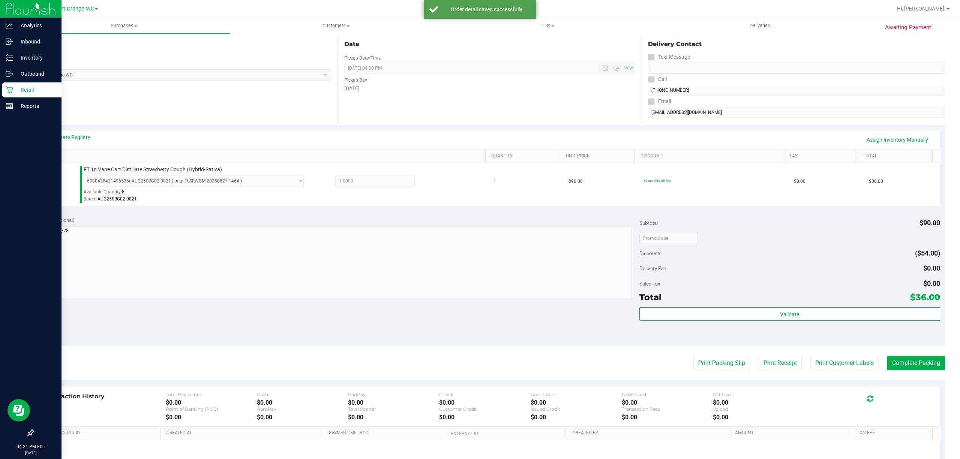
scroll to position [80, 0]
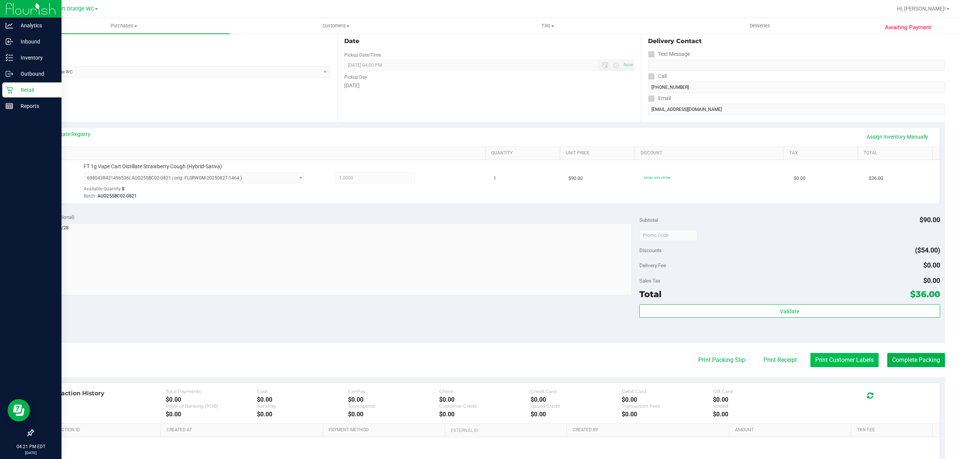
click at [841, 360] on button "Print Customer Labels" at bounding box center [844, 360] width 68 height 14
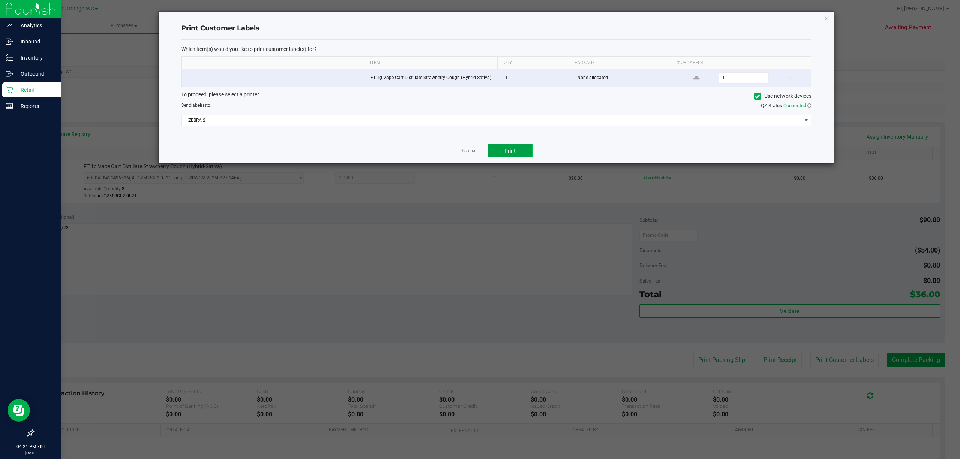
click at [517, 145] on button "Print" at bounding box center [509, 150] width 45 height 13
click at [468, 153] on link "Dismiss" at bounding box center [468, 151] width 16 height 6
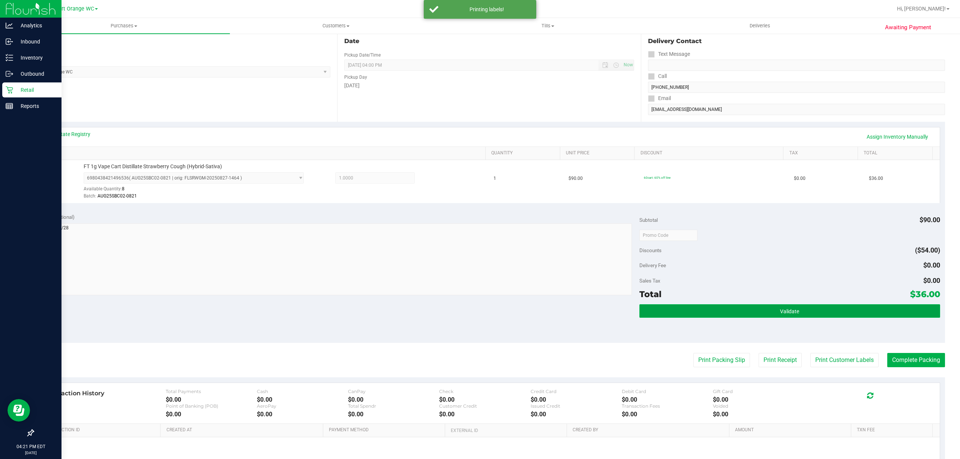
click at [730, 309] on button "Validate" at bounding box center [789, 310] width 301 height 13
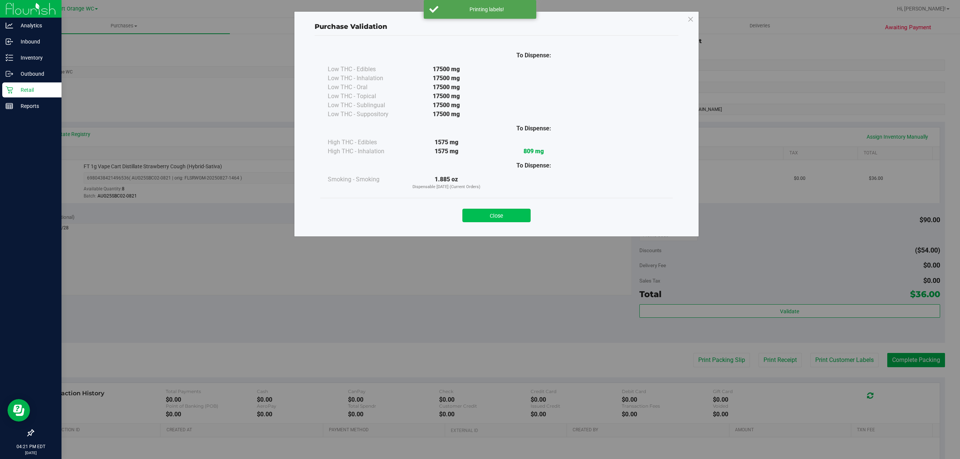
click at [487, 214] on button "Close" at bounding box center [496, 215] width 68 height 13
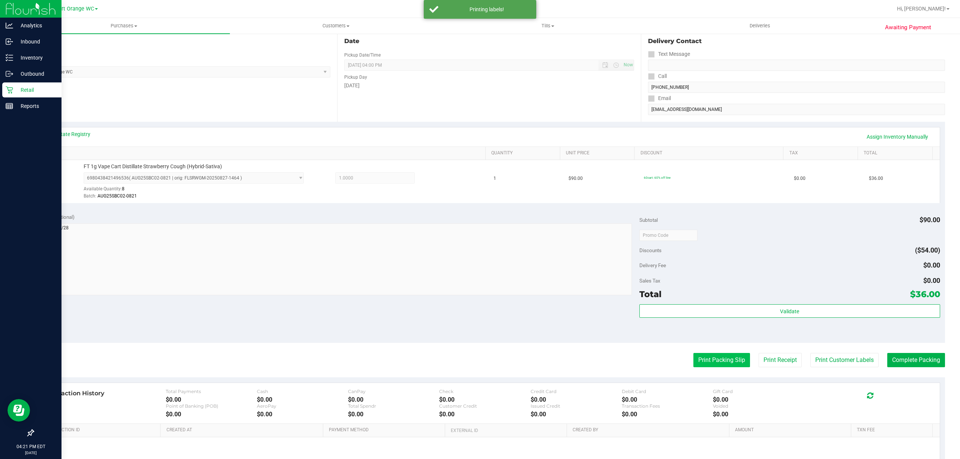
click at [727, 361] on button "Print Packing Slip" at bounding box center [721, 360] width 57 height 14
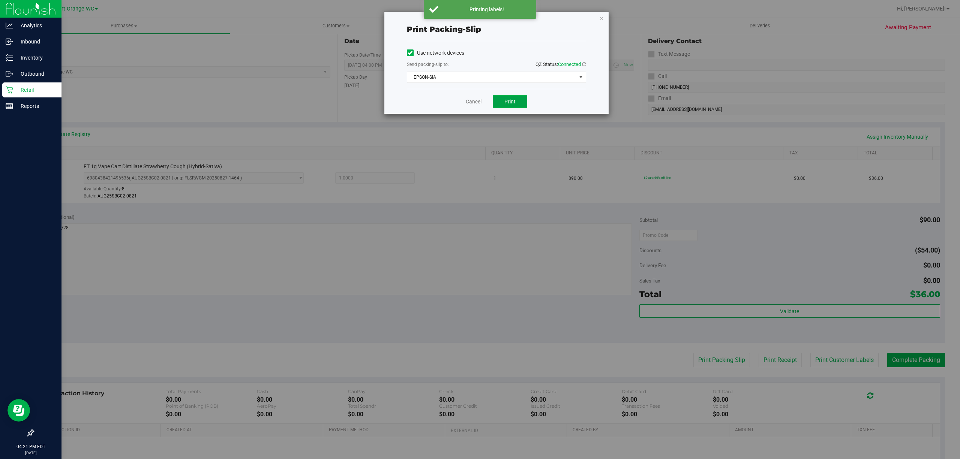
click at [511, 100] on span "Print" at bounding box center [509, 102] width 11 height 6
click at [470, 101] on link "Cancel" at bounding box center [474, 102] width 16 height 8
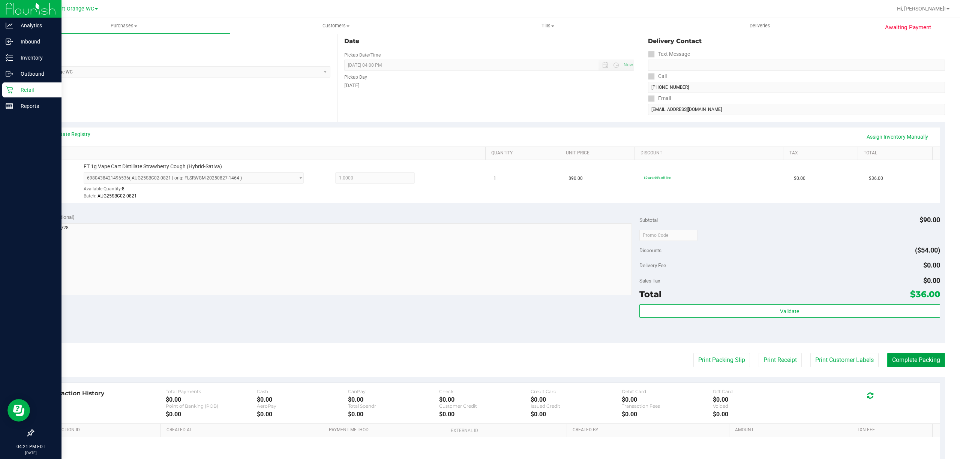
click at [915, 361] on button "Complete Packing" at bounding box center [916, 360] width 58 height 14
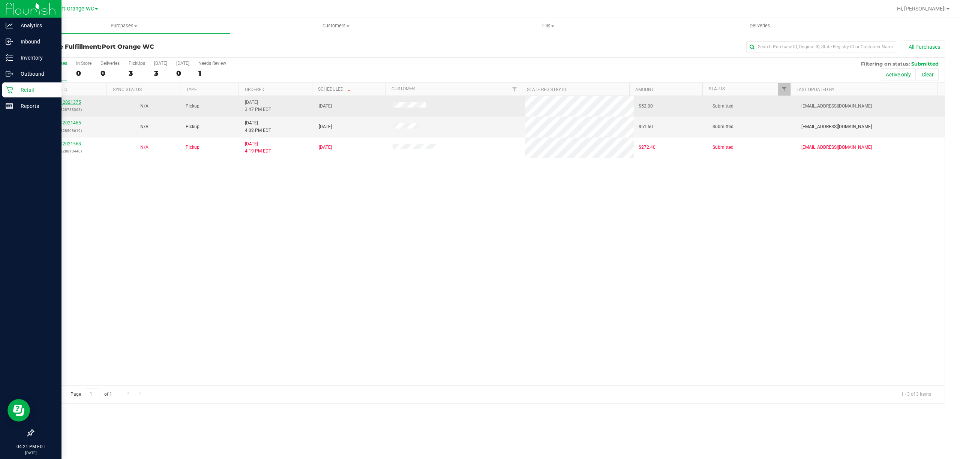
click at [72, 105] on link "12021375" at bounding box center [70, 102] width 21 height 5
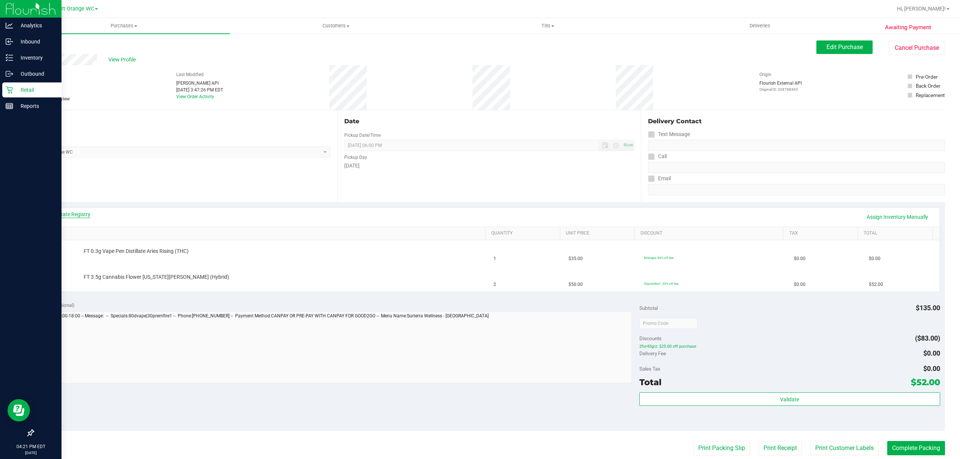
click at [67, 211] on link "View State Registry" at bounding box center [67, 214] width 45 height 7
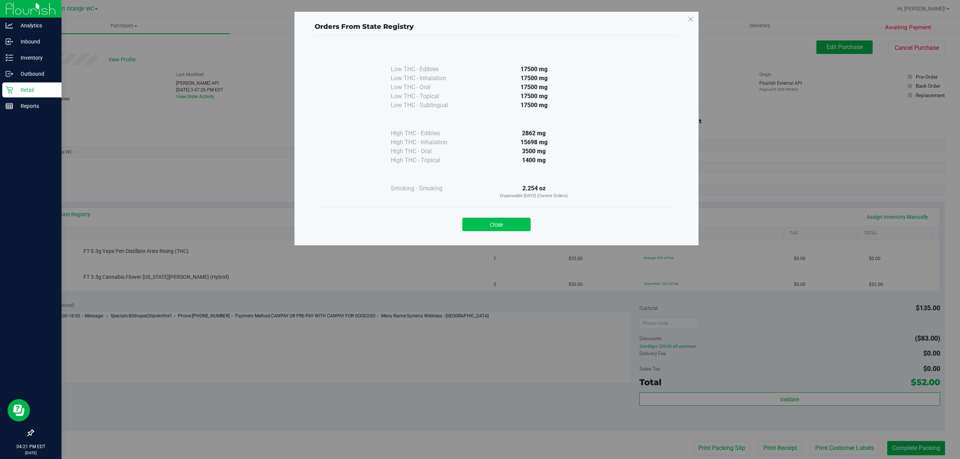
click at [498, 226] on button "Close" at bounding box center [496, 224] width 68 height 13
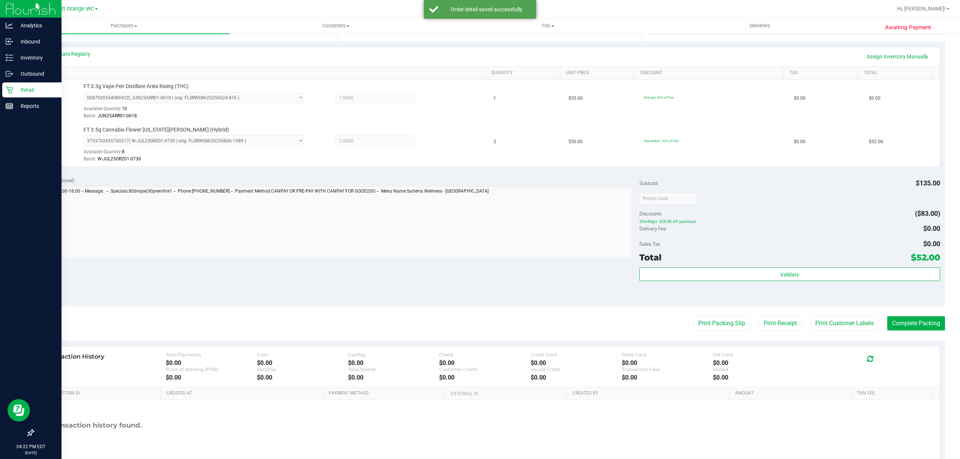
scroll to position [161, 0]
click at [838, 324] on button "Print Customer Labels" at bounding box center [844, 323] width 68 height 14
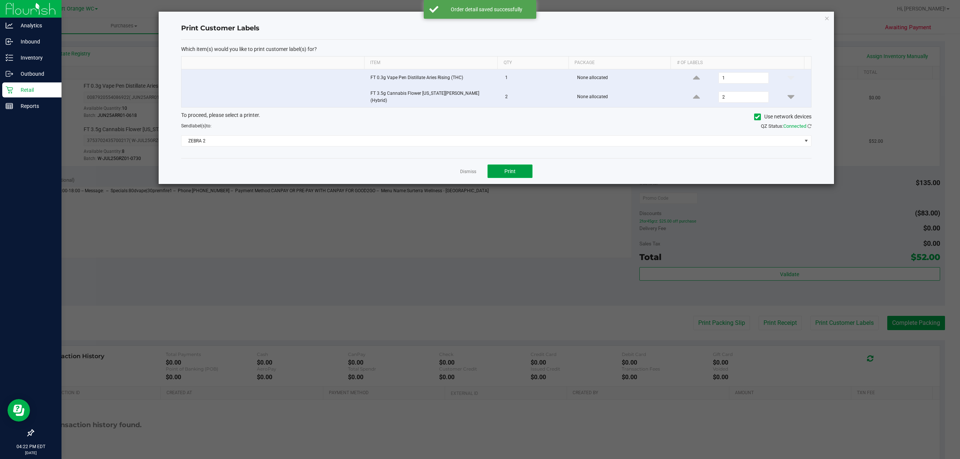
click at [514, 173] on span "Print" at bounding box center [509, 171] width 11 height 6
click at [471, 170] on link "Dismiss" at bounding box center [468, 172] width 16 height 6
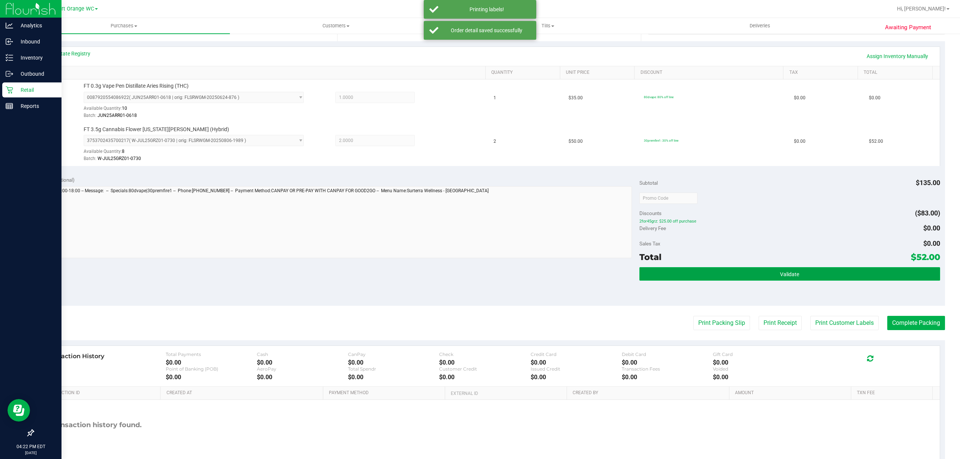
click at [790, 277] on span "Validate" at bounding box center [789, 274] width 19 height 6
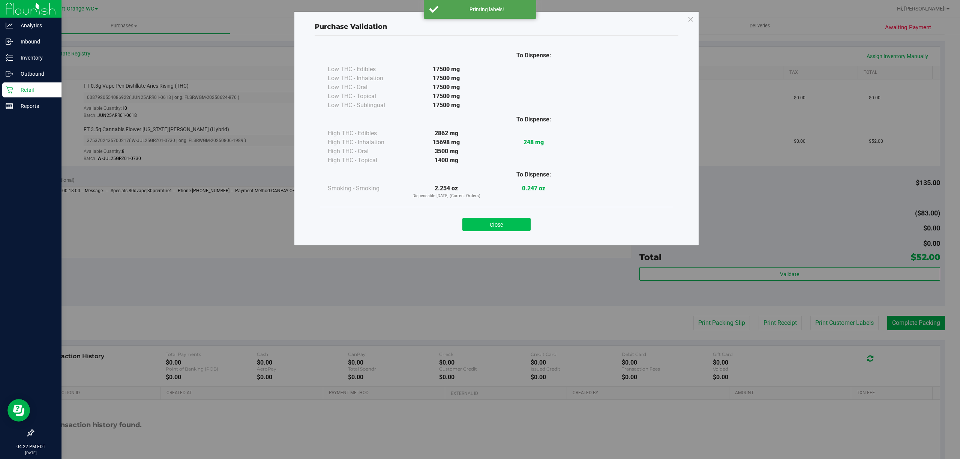
click at [489, 221] on button "Close" at bounding box center [496, 224] width 68 height 13
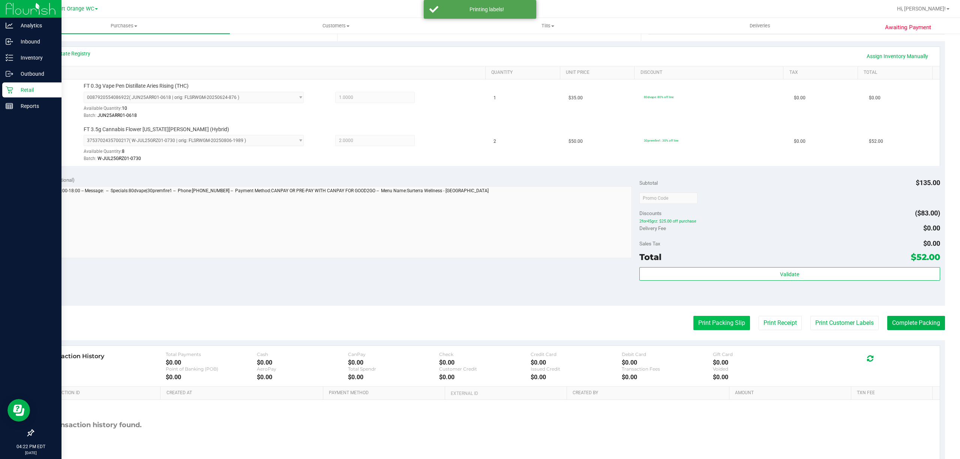
click at [706, 317] on button "Print Packing Slip" at bounding box center [721, 323] width 57 height 14
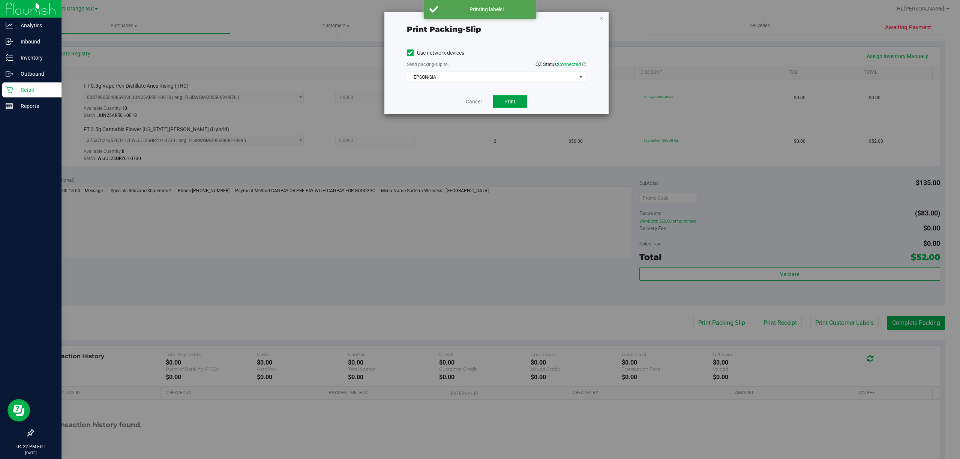
click at [505, 106] on button "Print" at bounding box center [510, 101] width 34 height 13
click at [477, 104] on link "Cancel" at bounding box center [474, 102] width 16 height 8
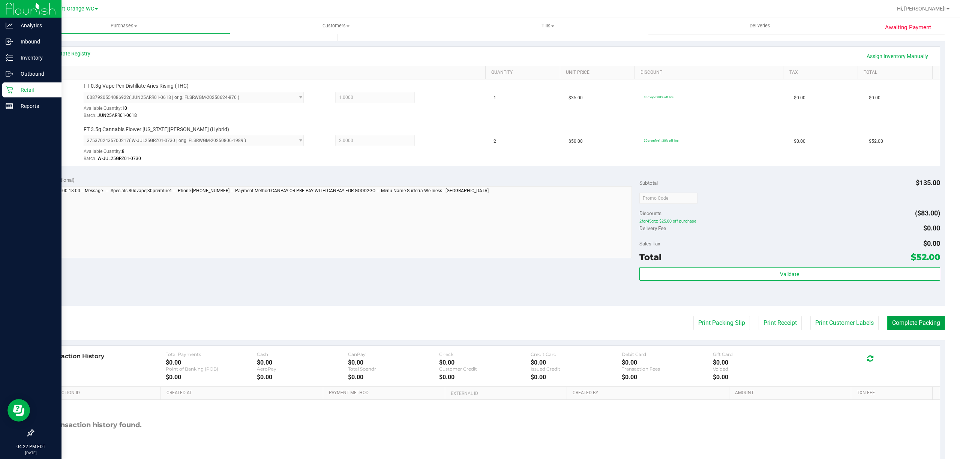
click at [912, 326] on button "Complete Packing" at bounding box center [916, 323] width 58 height 14
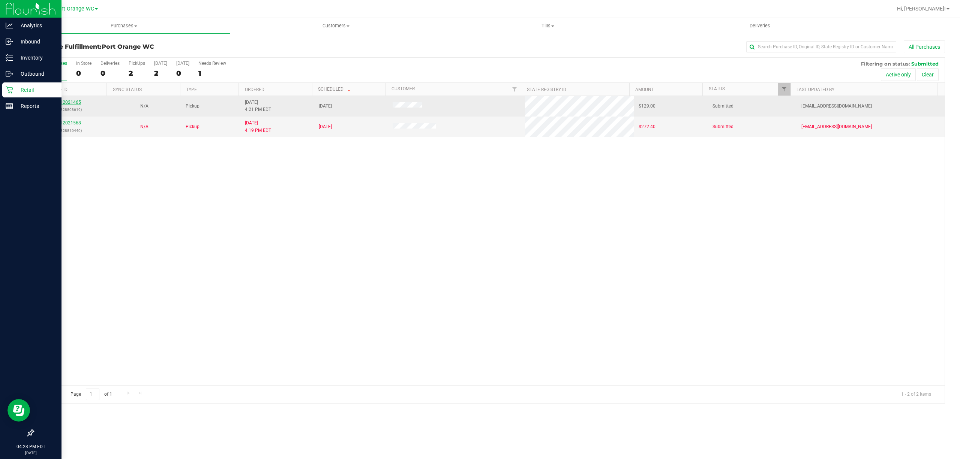
click at [75, 100] on link "12021465" at bounding box center [70, 102] width 21 height 5
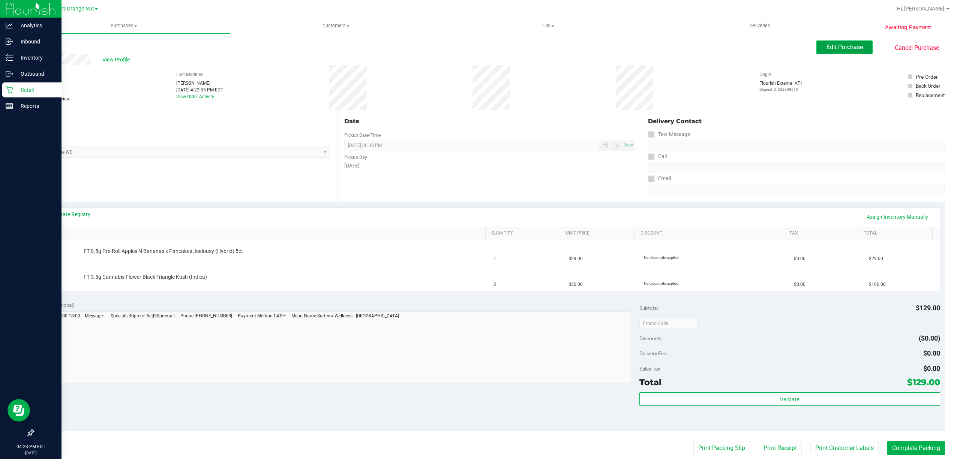
click at [833, 53] on button "Edit Purchase" at bounding box center [844, 46] width 56 height 13
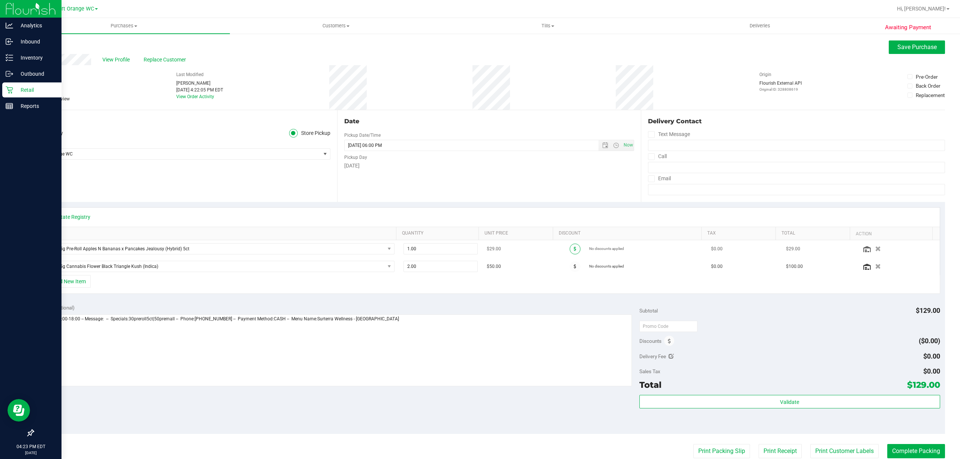
click at [570, 247] on span at bounding box center [575, 249] width 11 height 11
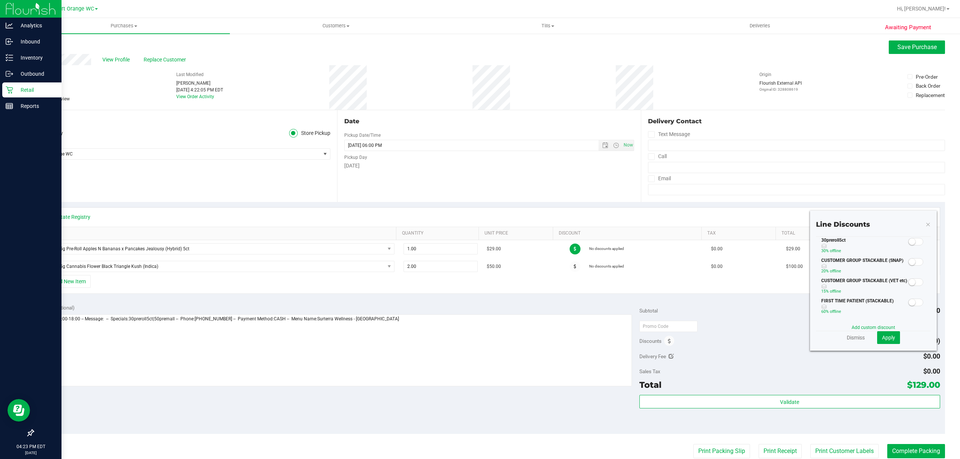
click at [908, 246] on span at bounding box center [915, 241] width 15 height 7
click at [882, 338] on span "Apply" at bounding box center [888, 338] width 13 height 6
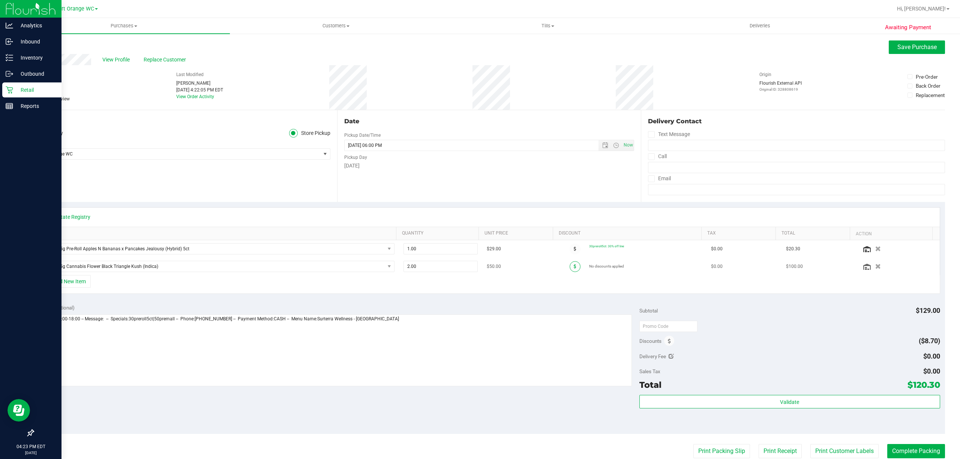
click at [574, 267] on icon at bounding box center [575, 266] width 3 height 4
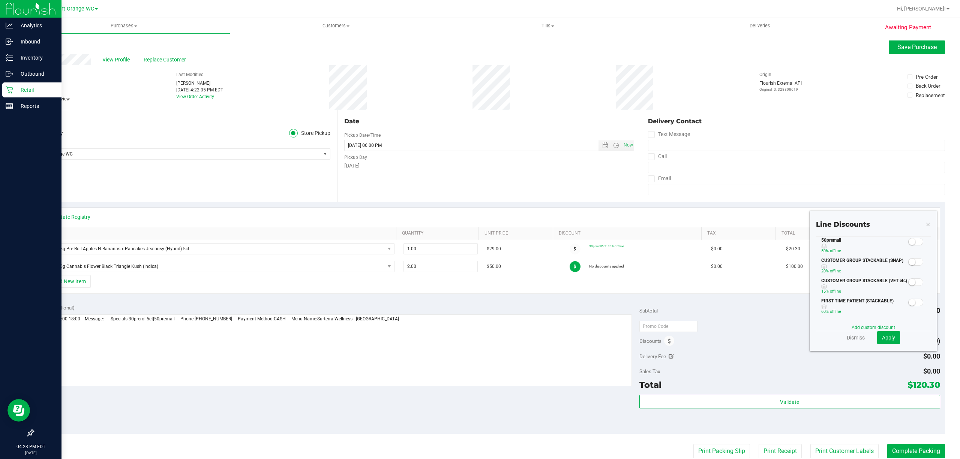
click at [908, 245] on small at bounding box center [911, 241] width 7 height 7
click at [882, 337] on span "Apply" at bounding box center [888, 338] width 13 height 6
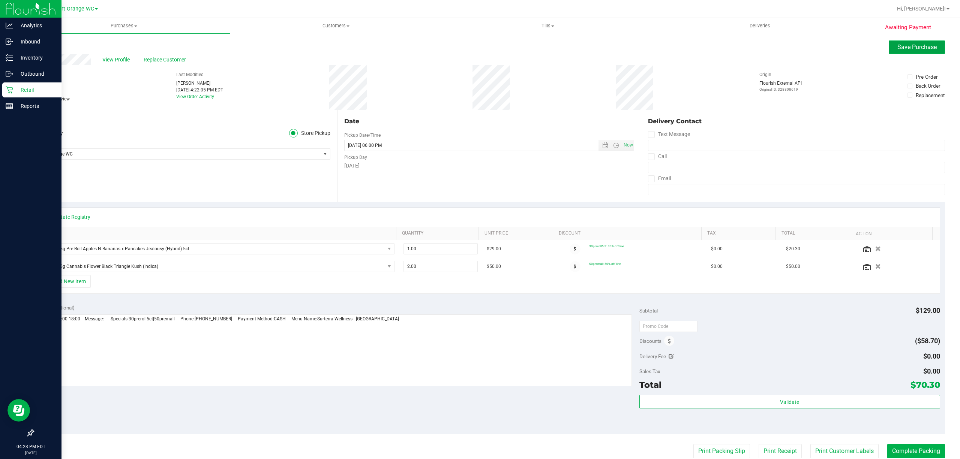
click at [911, 50] on span "Save Purchase" at bounding box center [916, 46] width 39 height 7
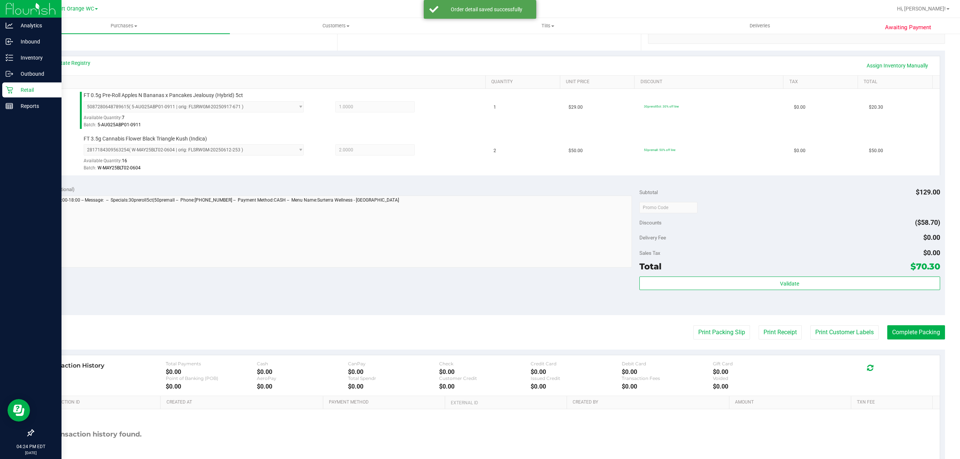
scroll to position [198, 0]
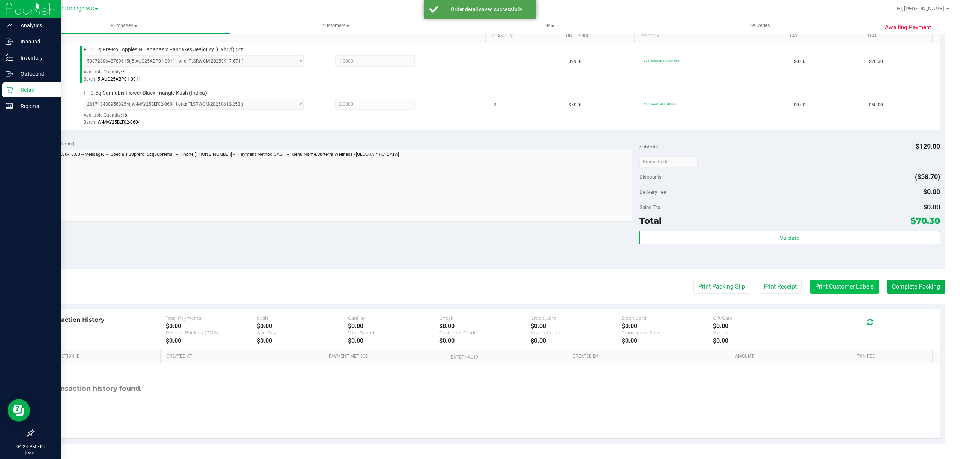
click at [868, 289] on button "Print Customer Labels" at bounding box center [844, 287] width 68 height 14
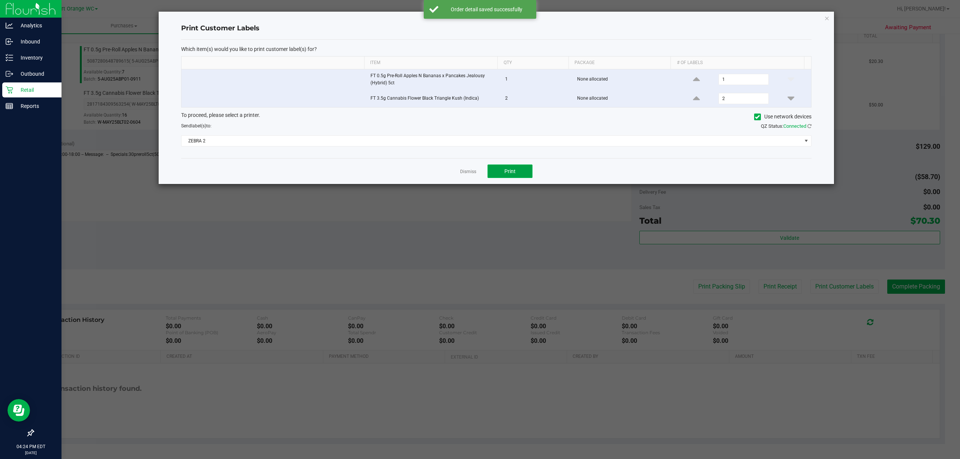
click at [529, 175] on button "Print" at bounding box center [509, 171] width 45 height 13
click at [473, 171] on link "Dismiss" at bounding box center [468, 172] width 16 height 6
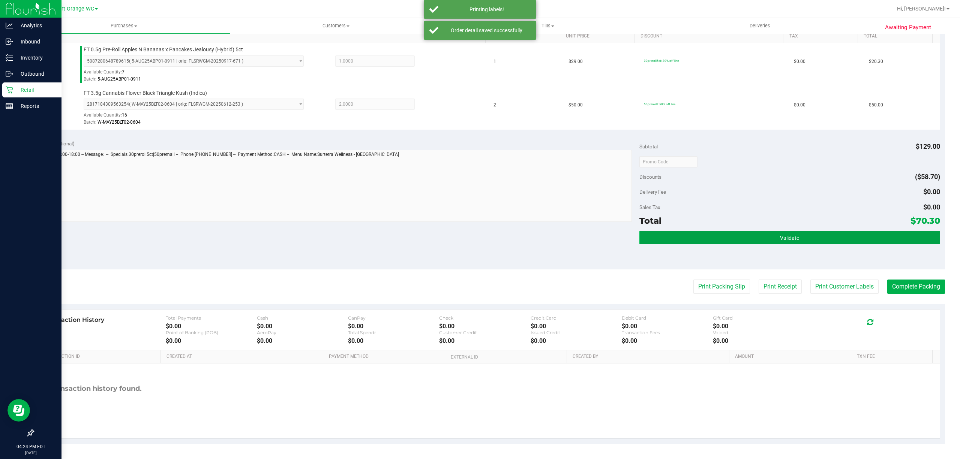
click at [804, 241] on button "Validate" at bounding box center [789, 237] width 301 height 13
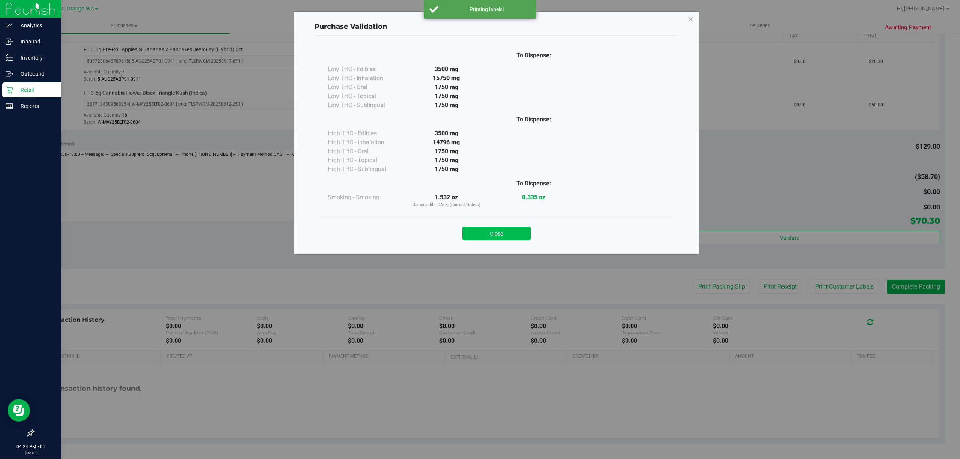
click at [500, 230] on button "Close" at bounding box center [496, 233] width 68 height 13
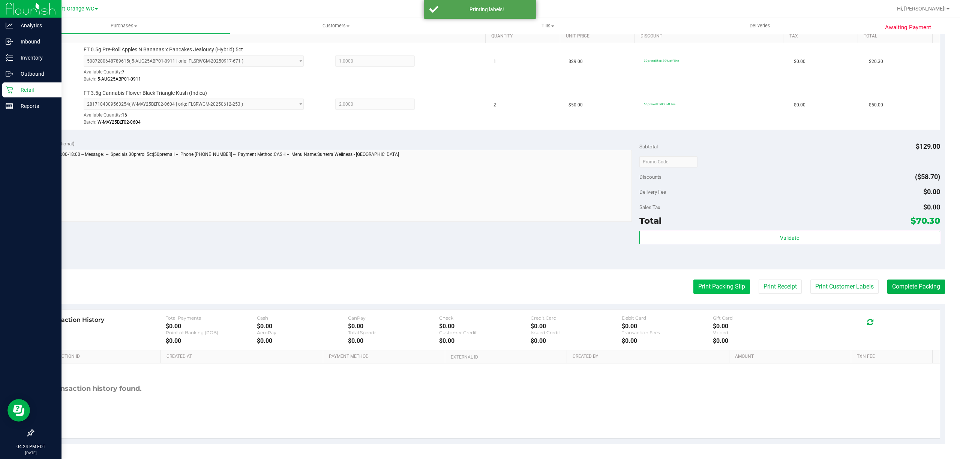
click at [724, 287] on button "Print Packing Slip" at bounding box center [721, 287] width 57 height 14
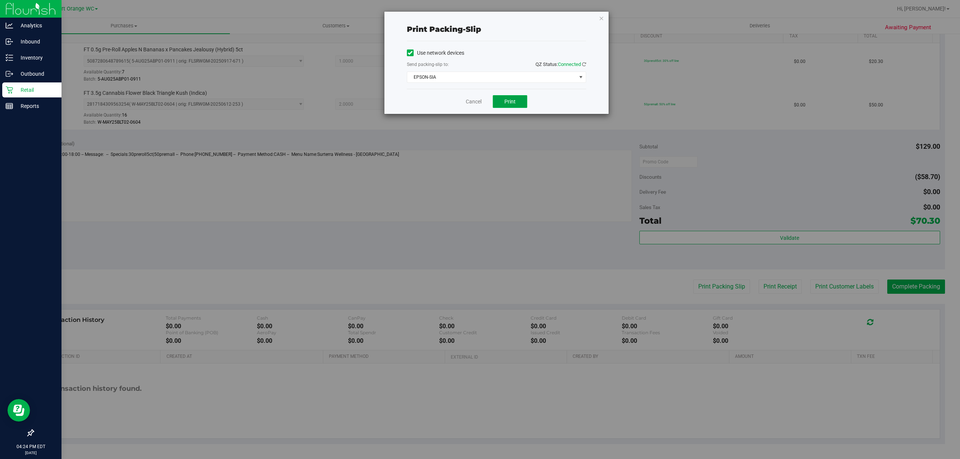
click at [516, 97] on button "Print" at bounding box center [510, 101] width 34 height 13
click at [475, 105] on link "Cancel" at bounding box center [474, 102] width 16 height 8
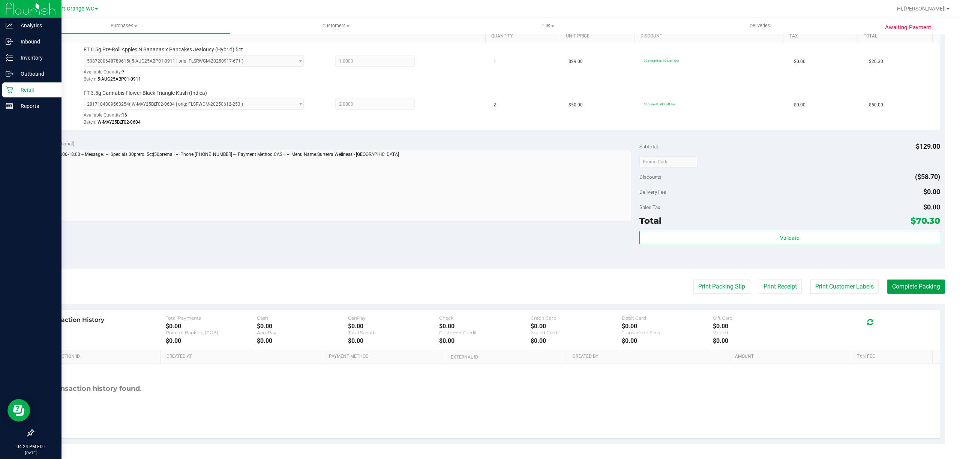
click at [906, 291] on button "Complete Packing" at bounding box center [916, 287] width 58 height 14
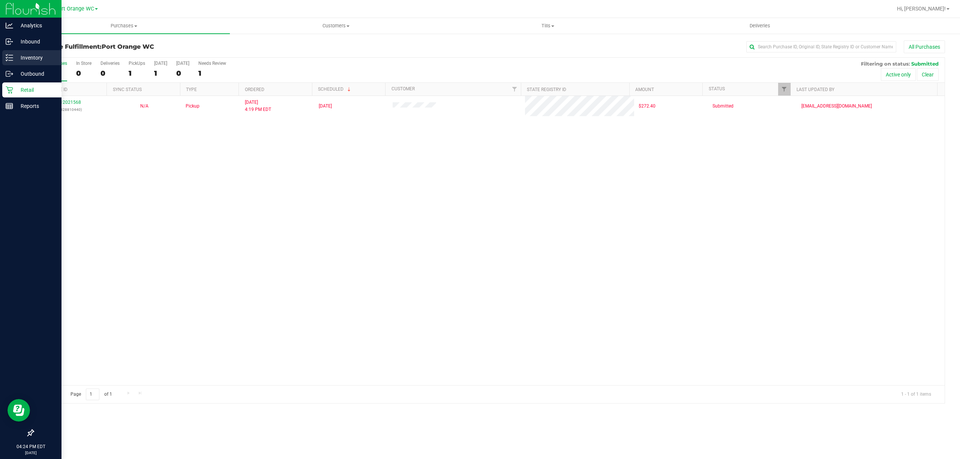
click at [8, 59] on icon at bounding box center [9, 57] width 7 height 7
